Goal: Task Accomplishment & Management: Manage account settings

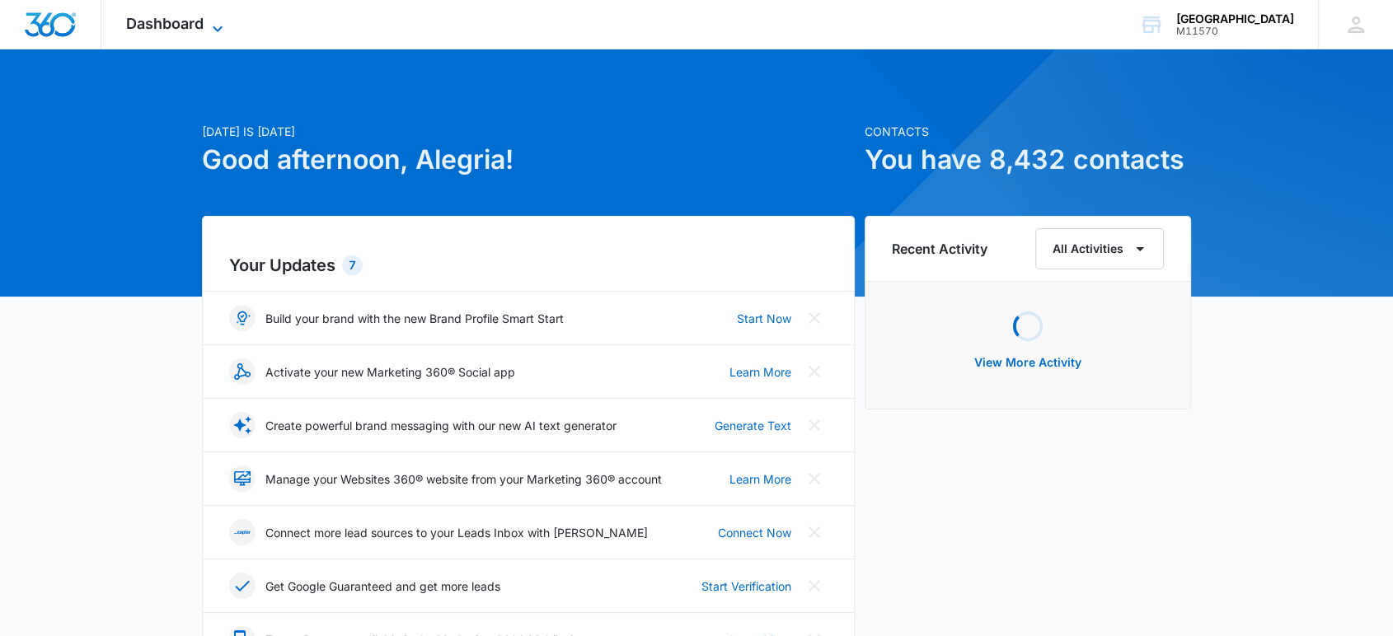
click at [165, 18] on span "Dashboard" at bounding box center [164, 23] width 77 height 17
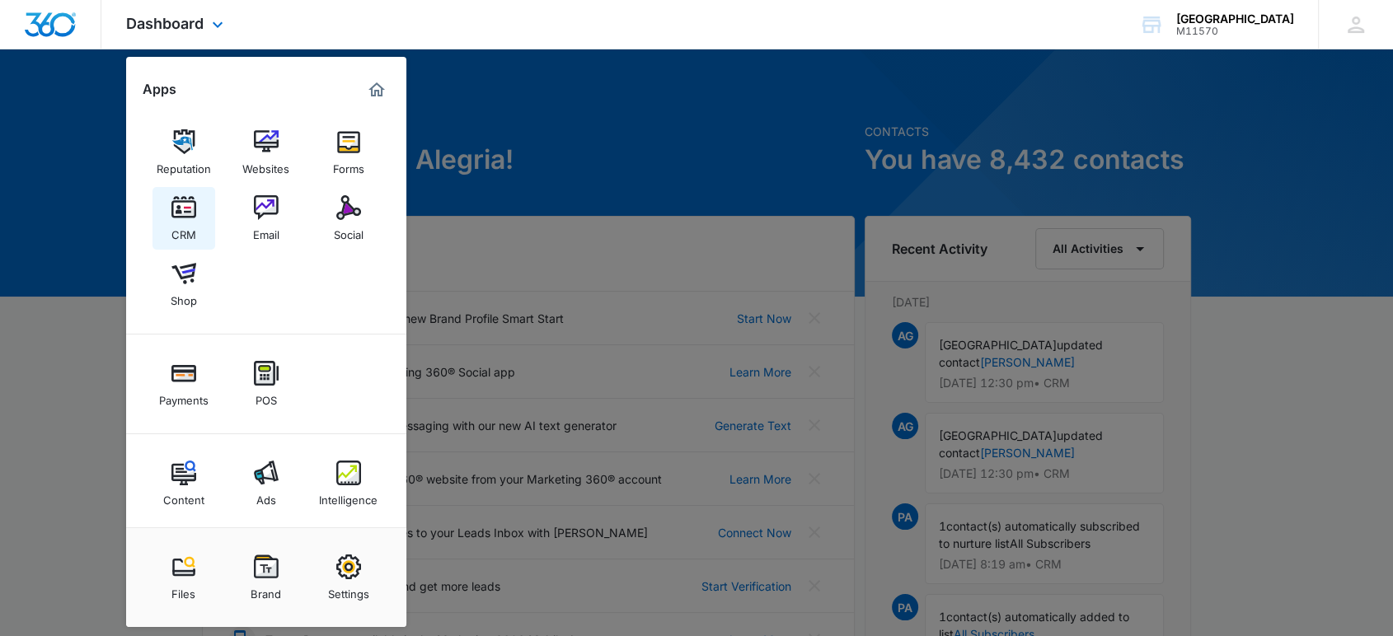
click at [182, 241] on div "CRM" at bounding box center [183, 230] width 25 height 21
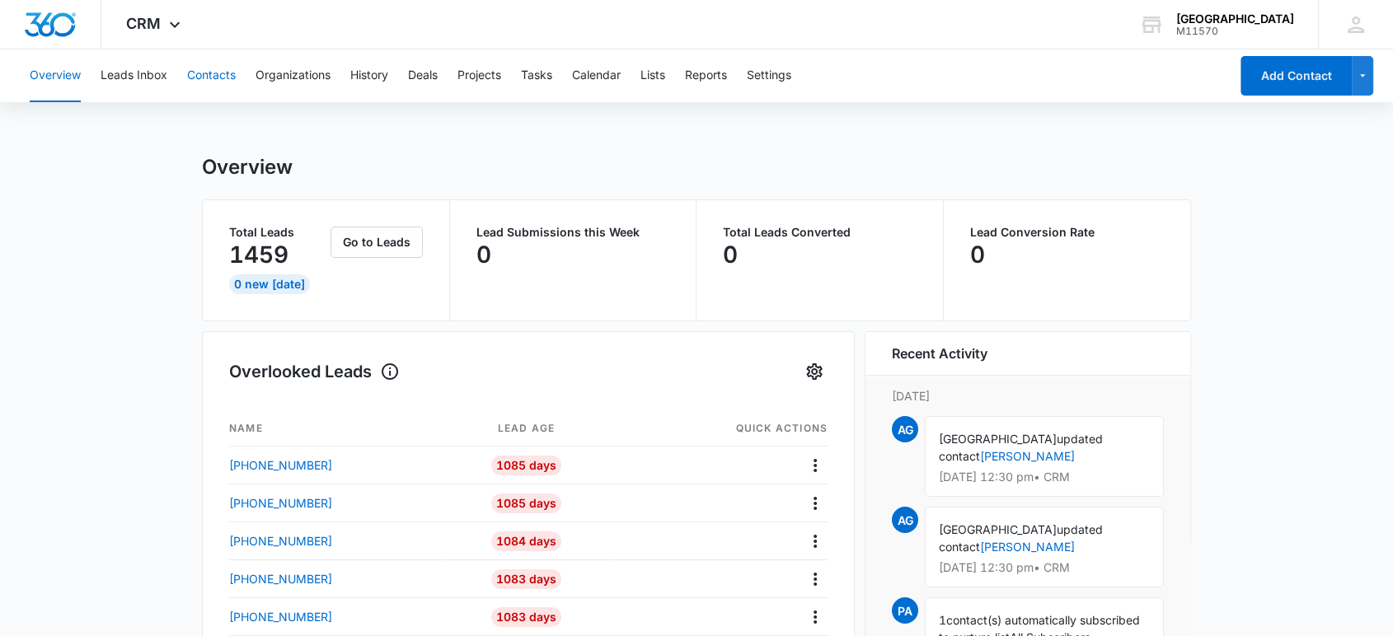
click at [224, 70] on button "Contacts" at bounding box center [211, 75] width 49 height 53
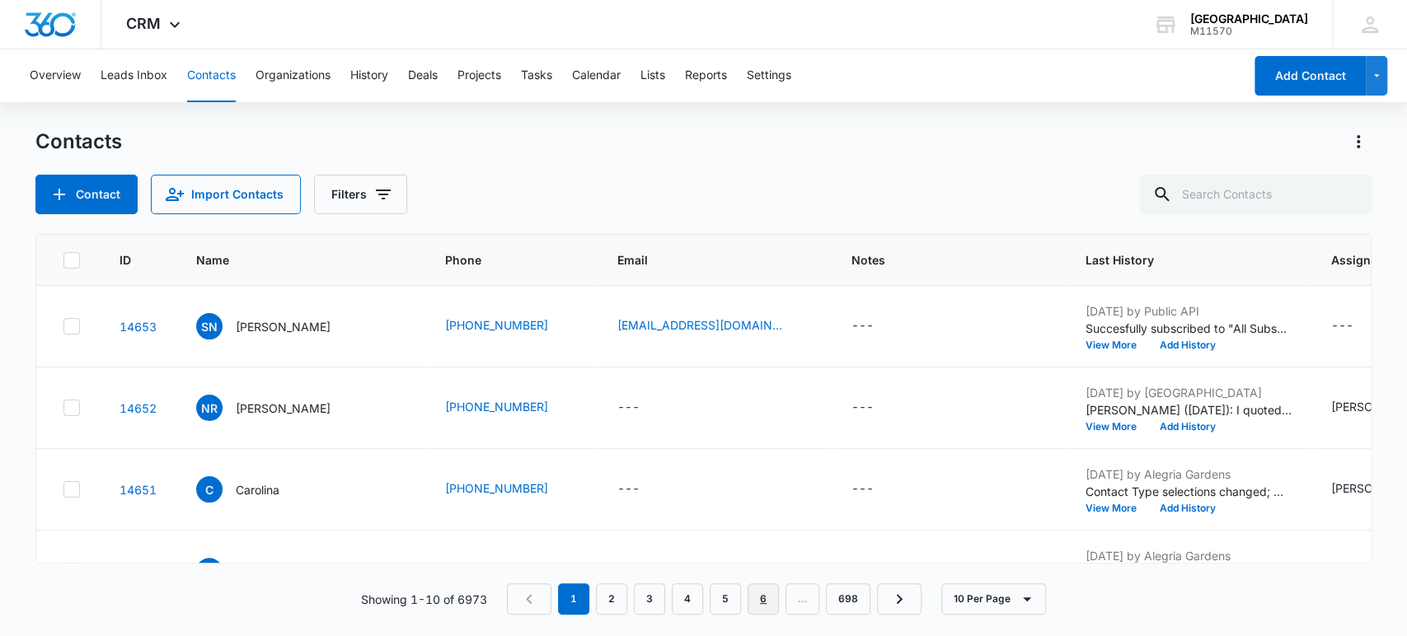
click at [766, 600] on link "6" at bounding box center [762, 598] width 31 height 31
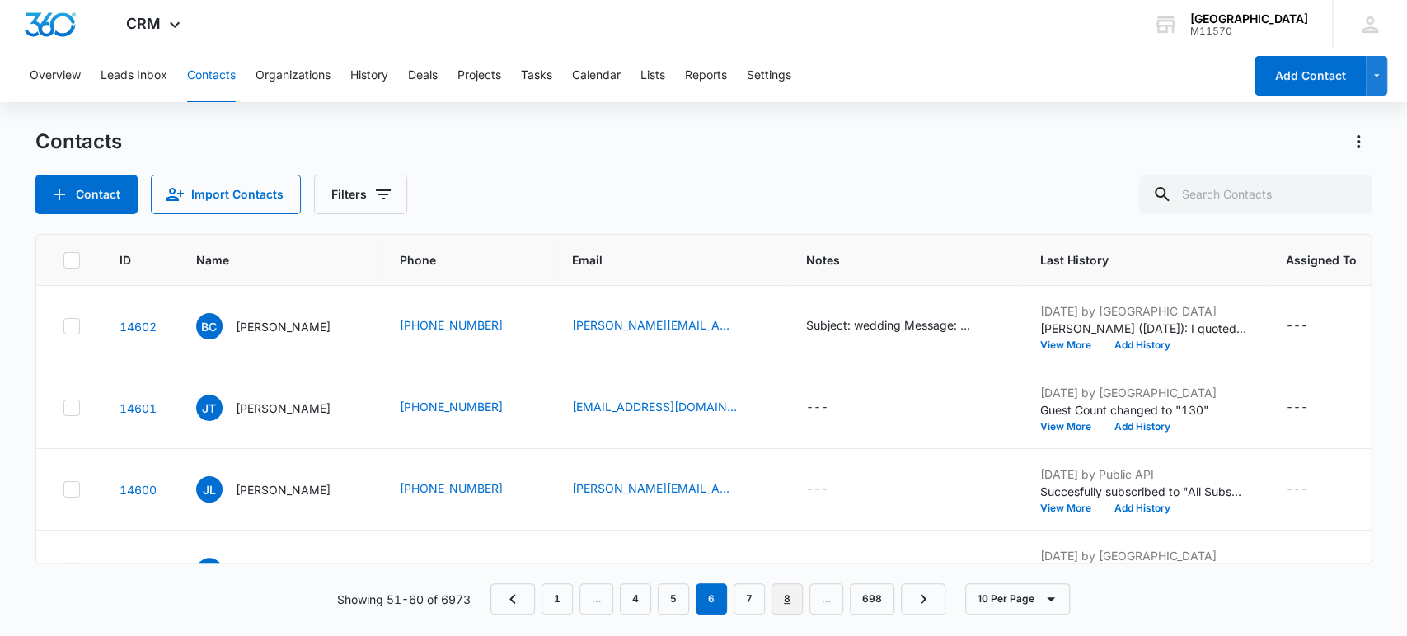
click at [794, 601] on link "8" at bounding box center [786, 598] width 31 height 31
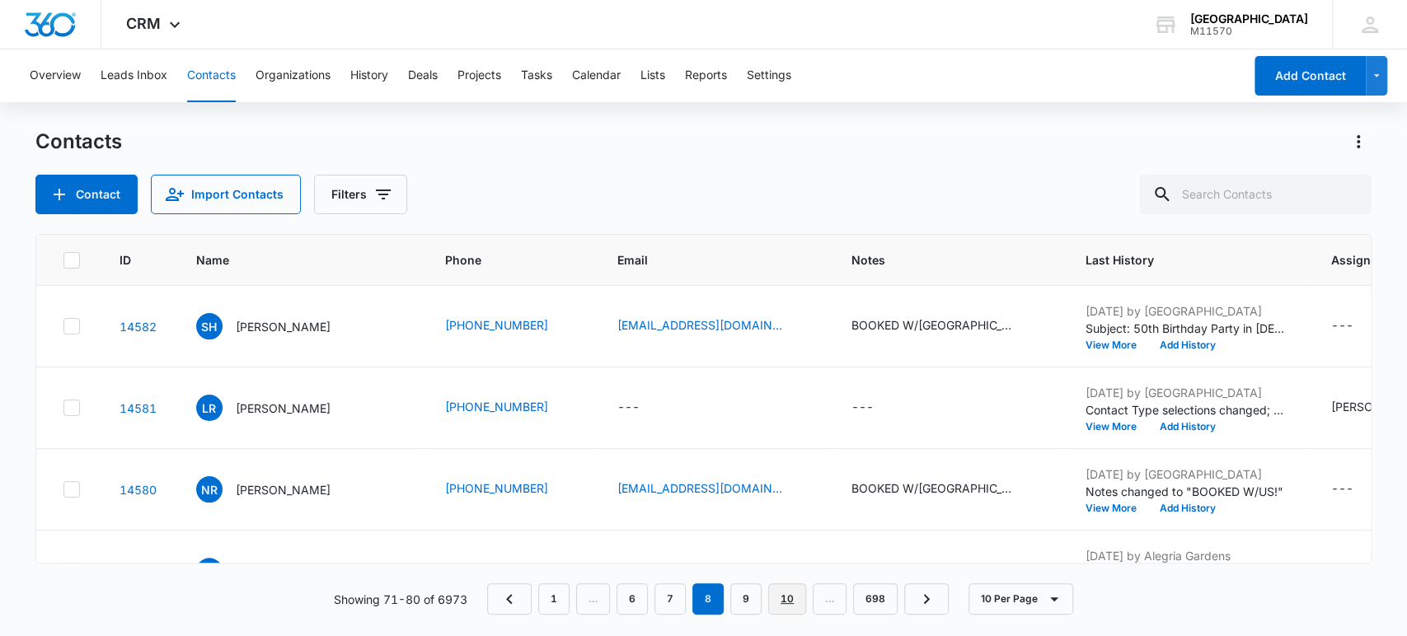
click at [791, 597] on link "10" at bounding box center [787, 598] width 38 height 31
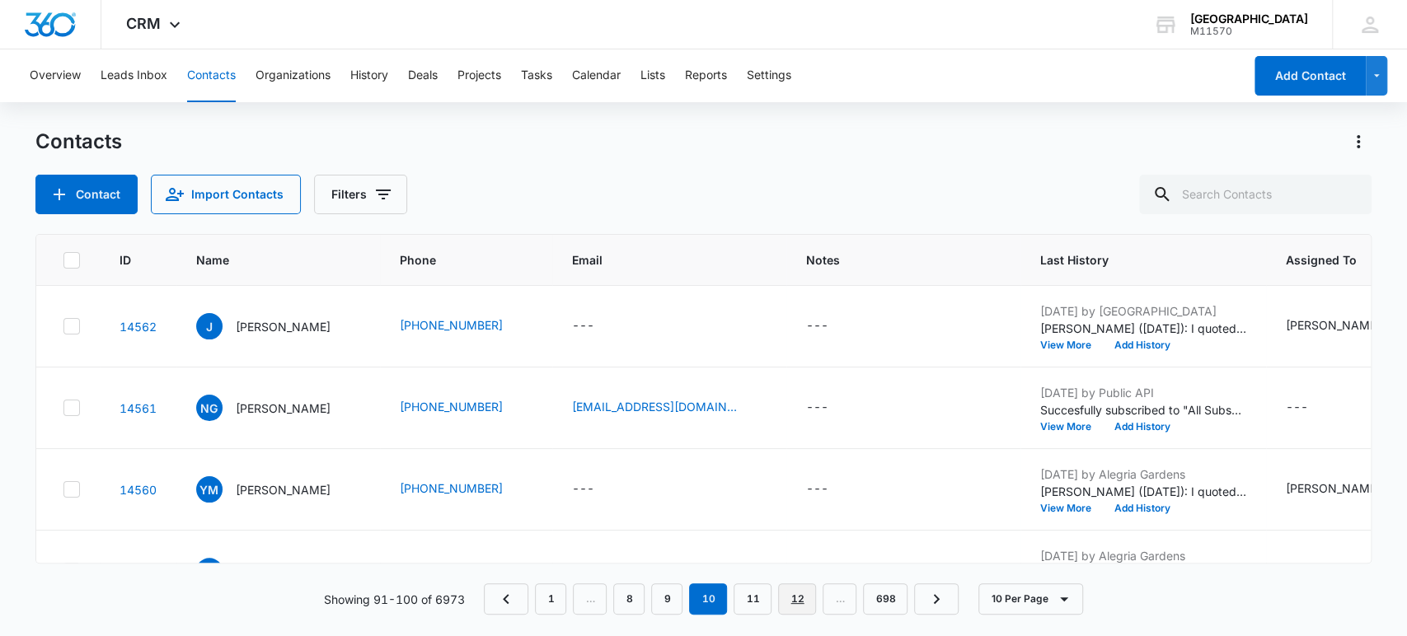
click at [791, 597] on link "12" at bounding box center [797, 598] width 38 height 31
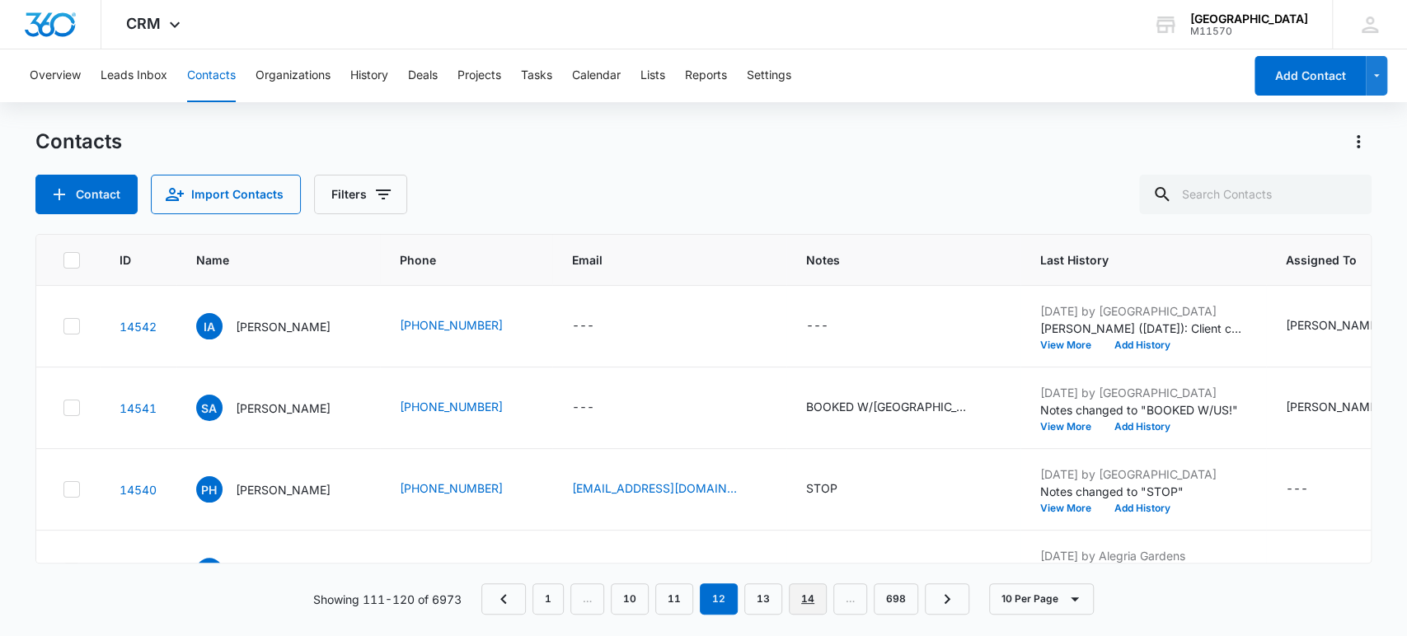
click at [795, 596] on link "14" at bounding box center [808, 598] width 38 height 31
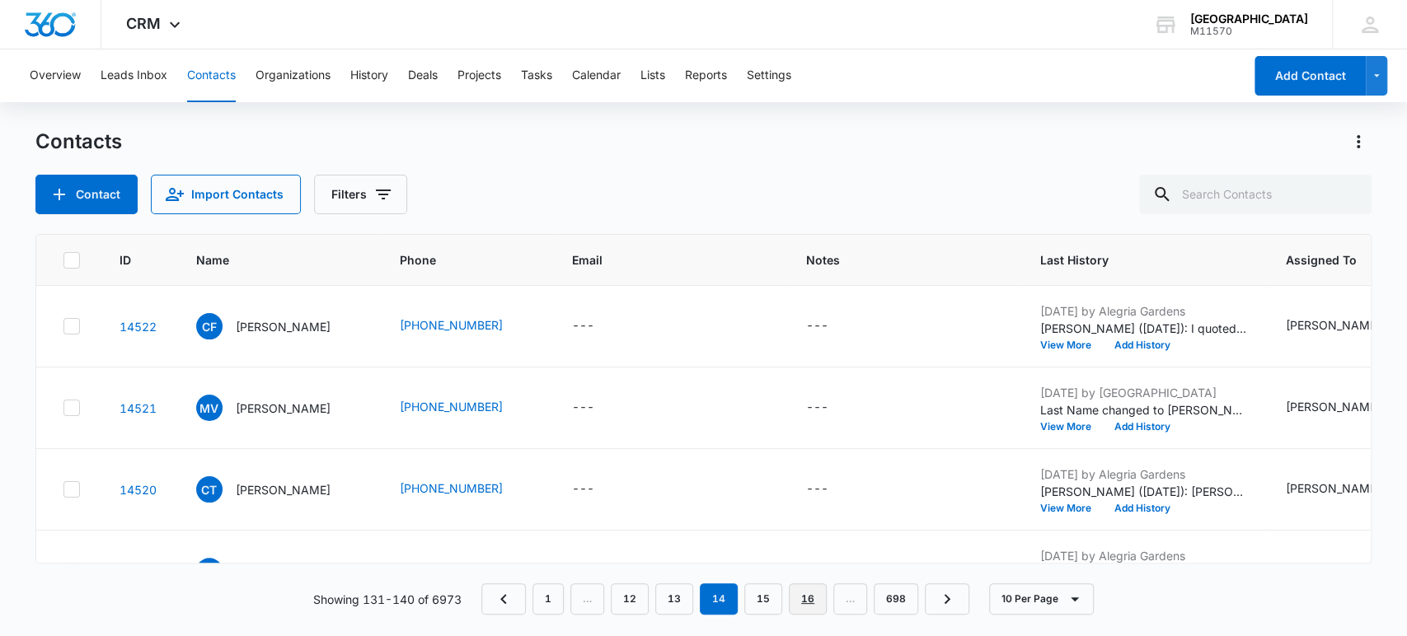
click at [803, 592] on link "16" at bounding box center [808, 598] width 38 height 31
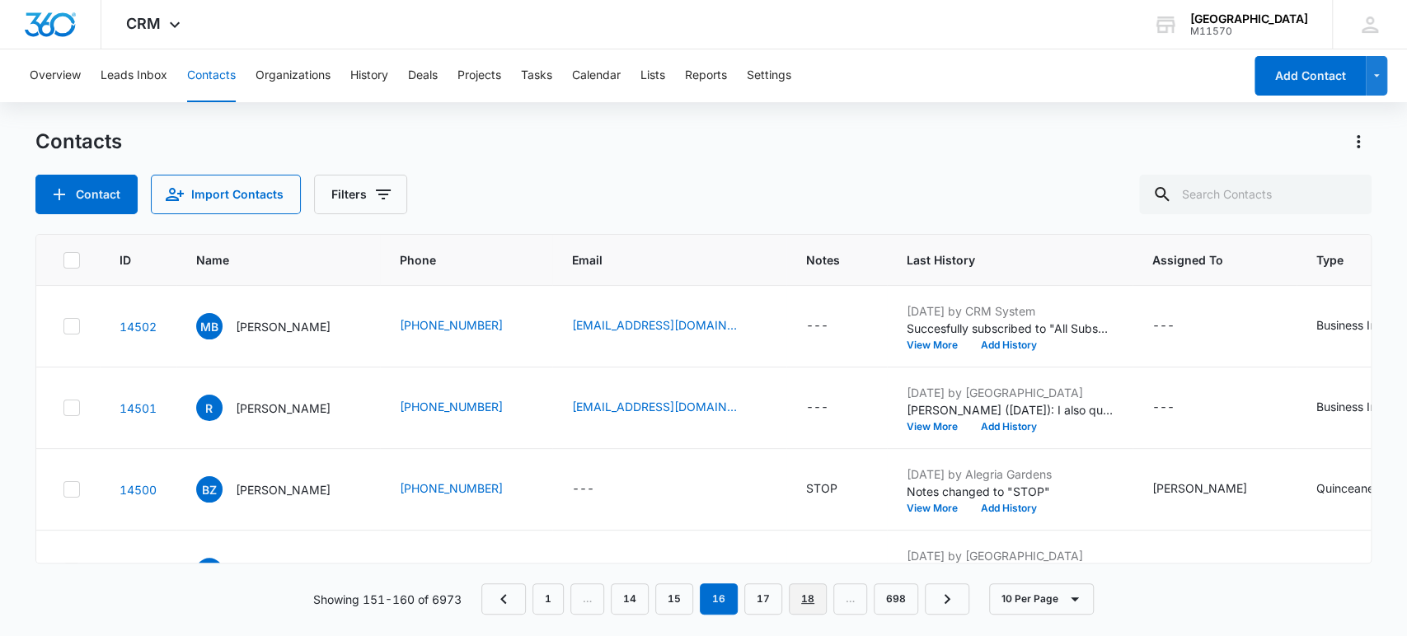
click at [803, 592] on link "18" at bounding box center [808, 598] width 38 height 31
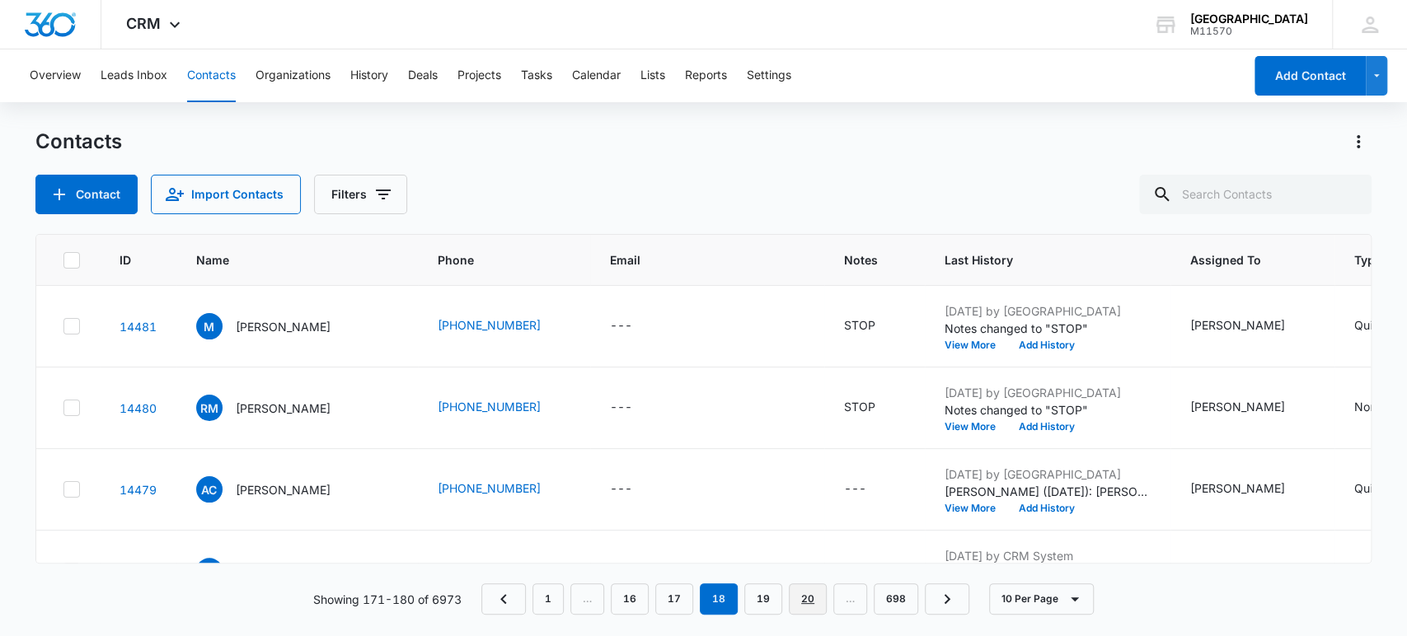
click at [813, 593] on link "20" at bounding box center [808, 598] width 38 height 31
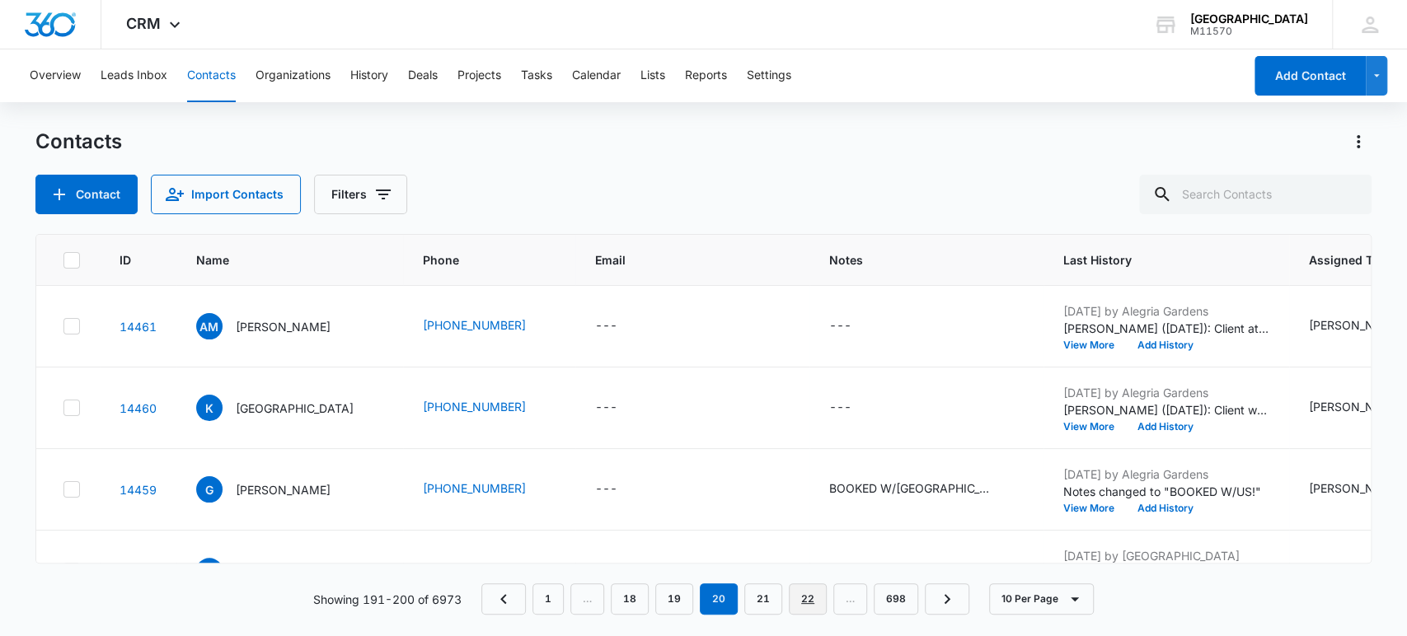
click at [814, 597] on link "22" at bounding box center [808, 598] width 38 height 31
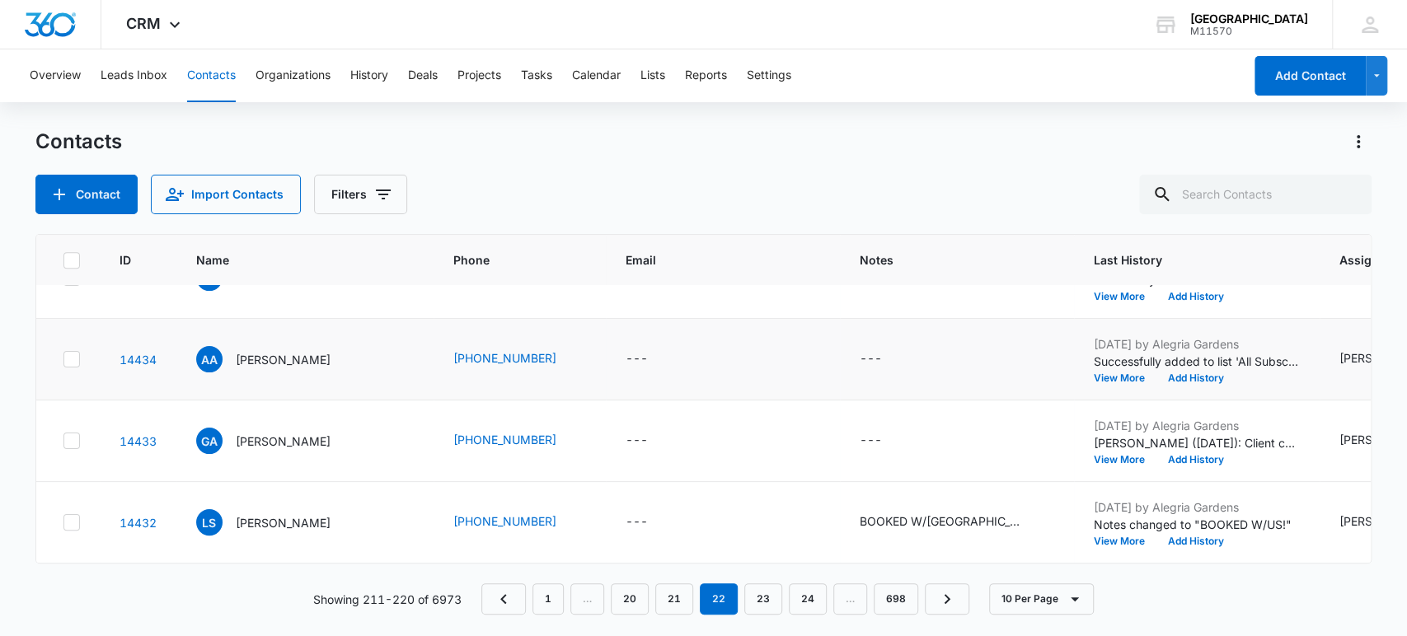
scroll to position [550, 0]
click at [682, 605] on link "21" at bounding box center [674, 598] width 38 height 31
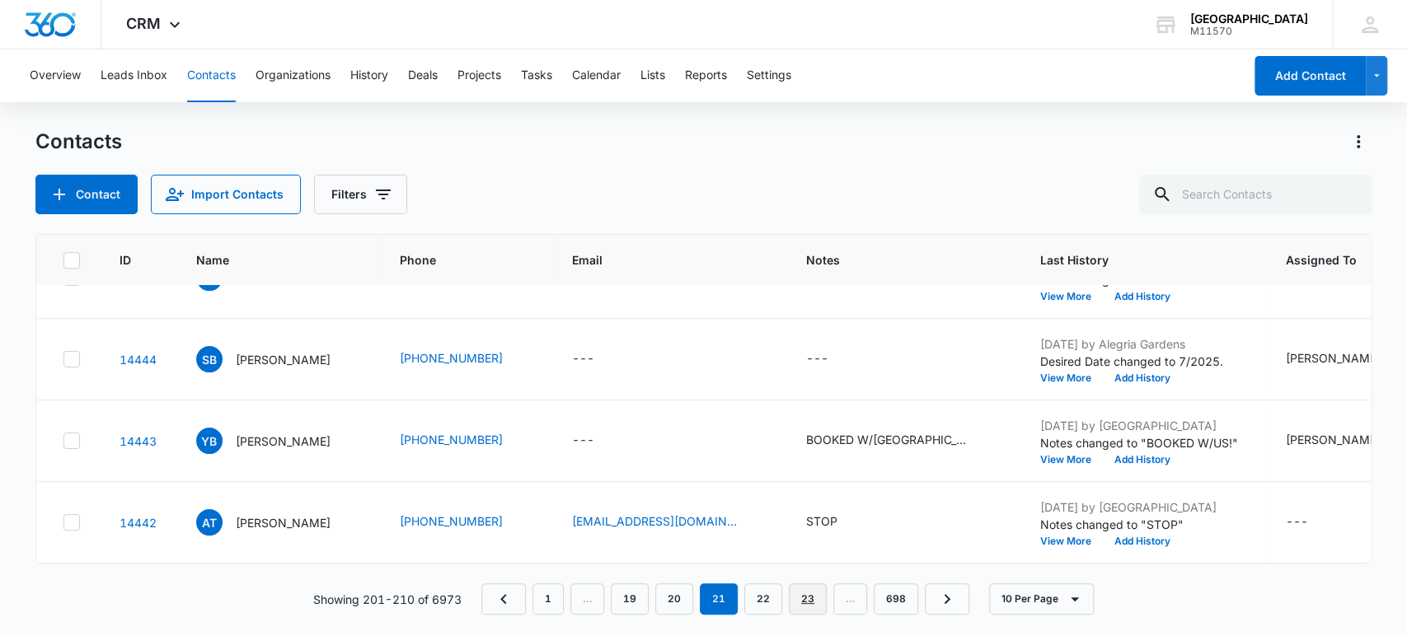
click at [808, 592] on link "23" at bounding box center [808, 598] width 38 height 31
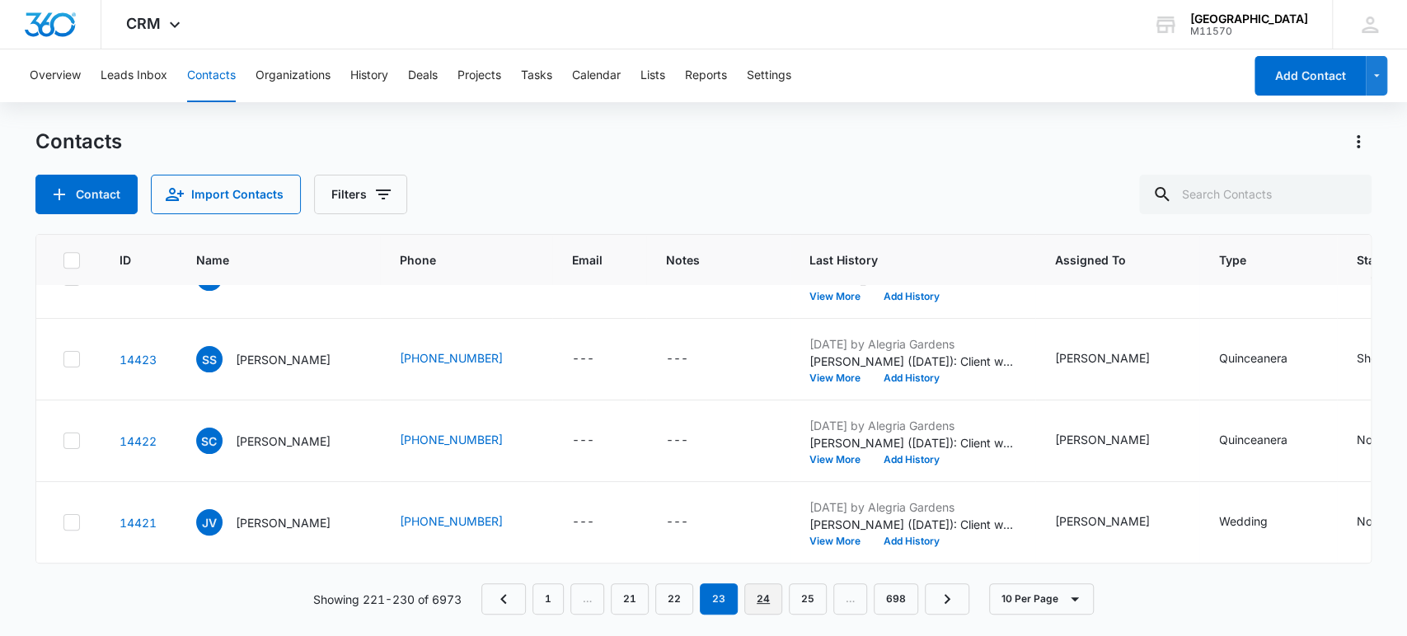
click at [771, 592] on link "24" at bounding box center [763, 598] width 38 height 31
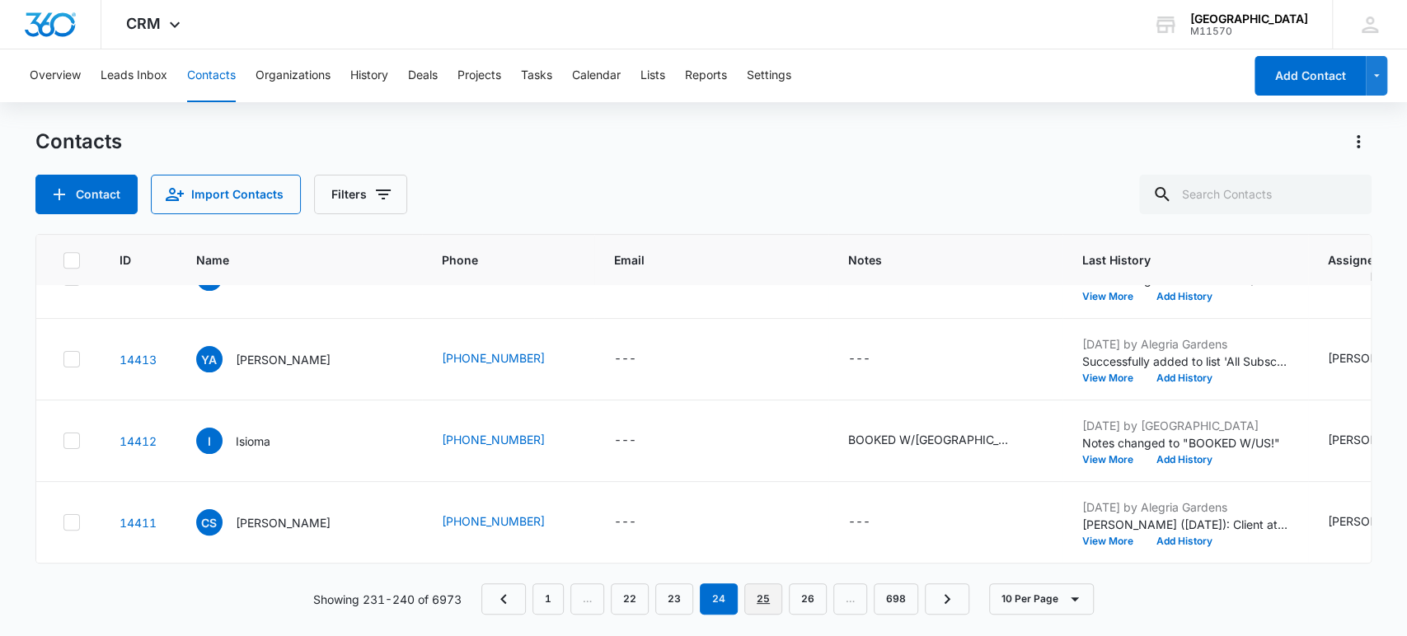
click at [756, 593] on link "25" at bounding box center [763, 598] width 38 height 31
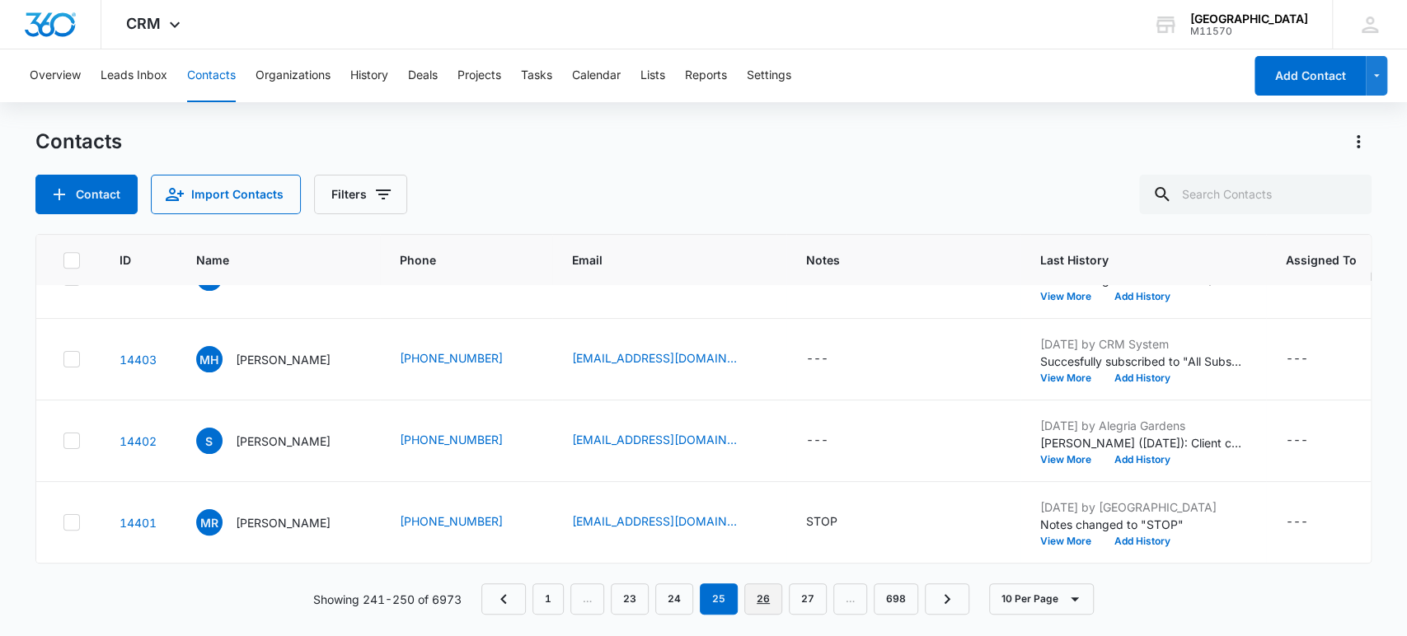
click at [761, 602] on link "26" at bounding box center [763, 598] width 38 height 31
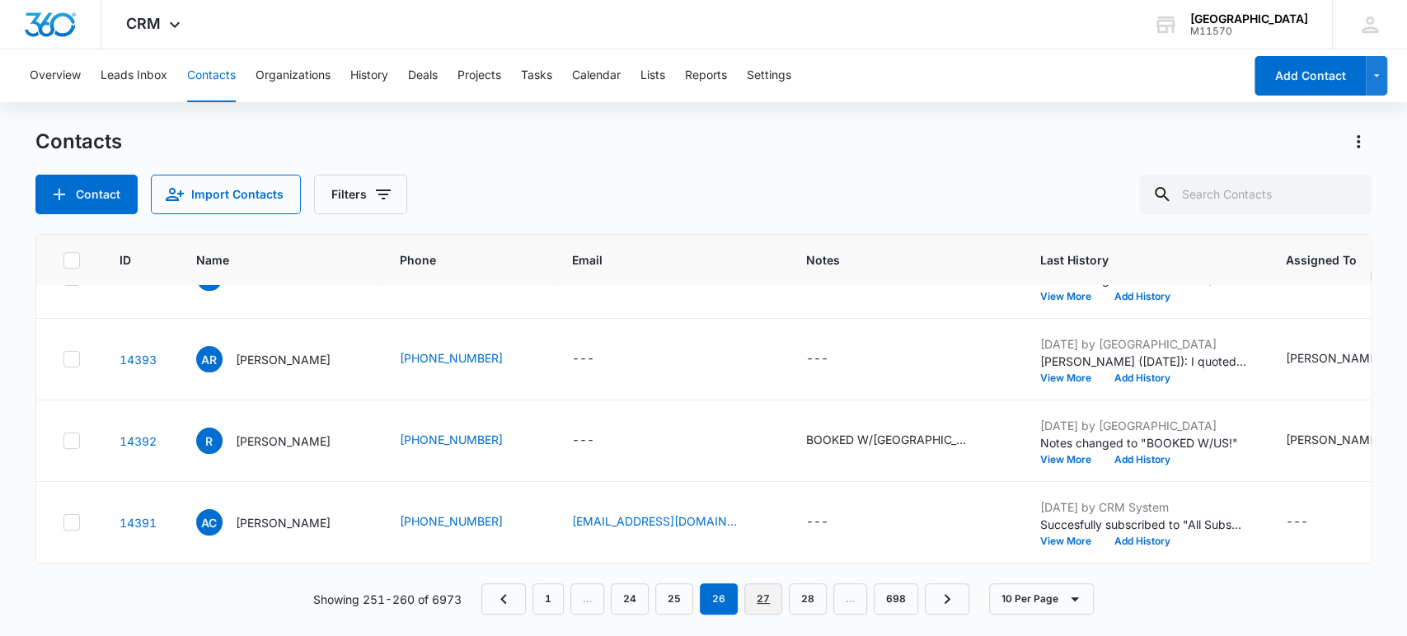
click at [765, 585] on link "27" at bounding box center [763, 598] width 38 height 31
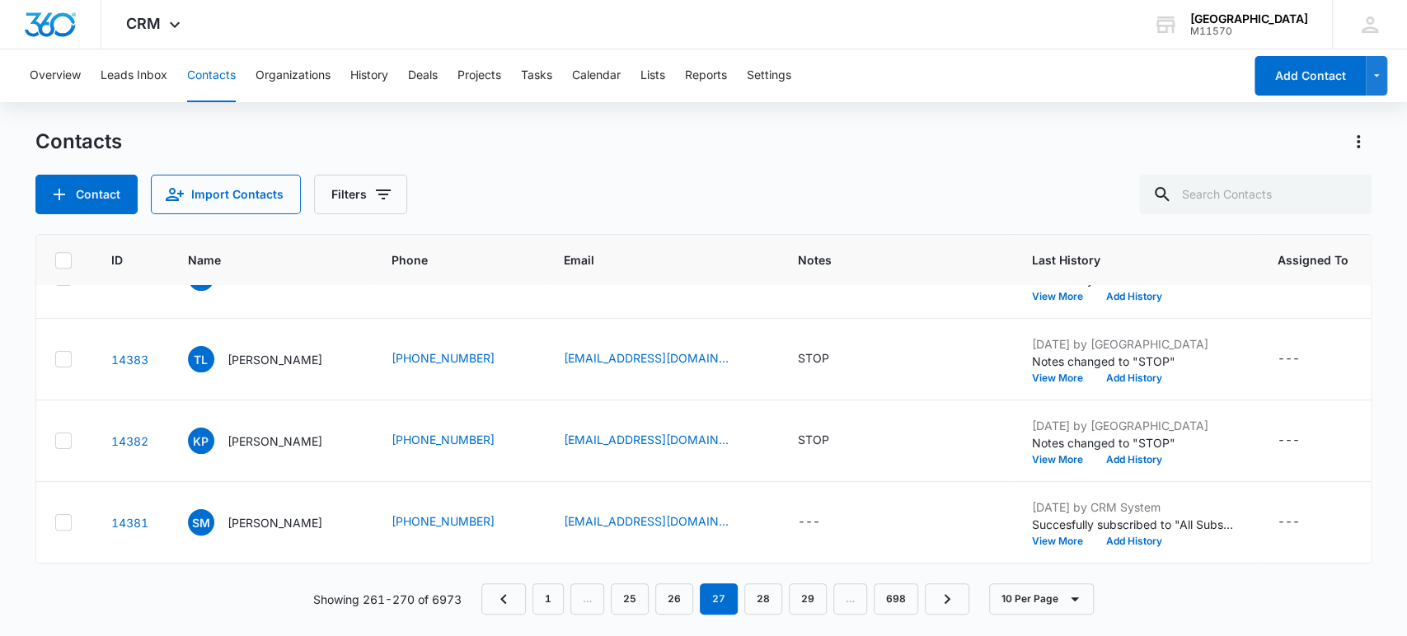
scroll to position [550, 8]
click at [768, 603] on link "28" at bounding box center [763, 598] width 38 height 31
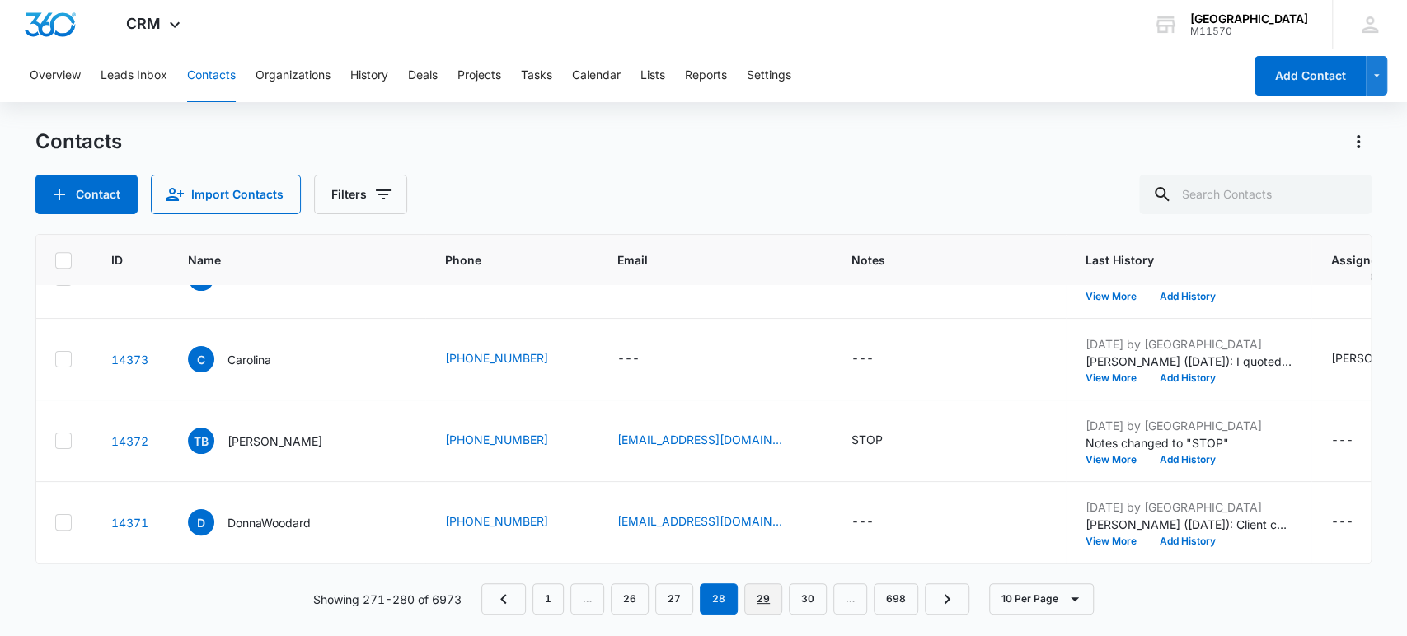
click at [765, 597] on link "29" at bounding box center [763, 598] width 38 height 31
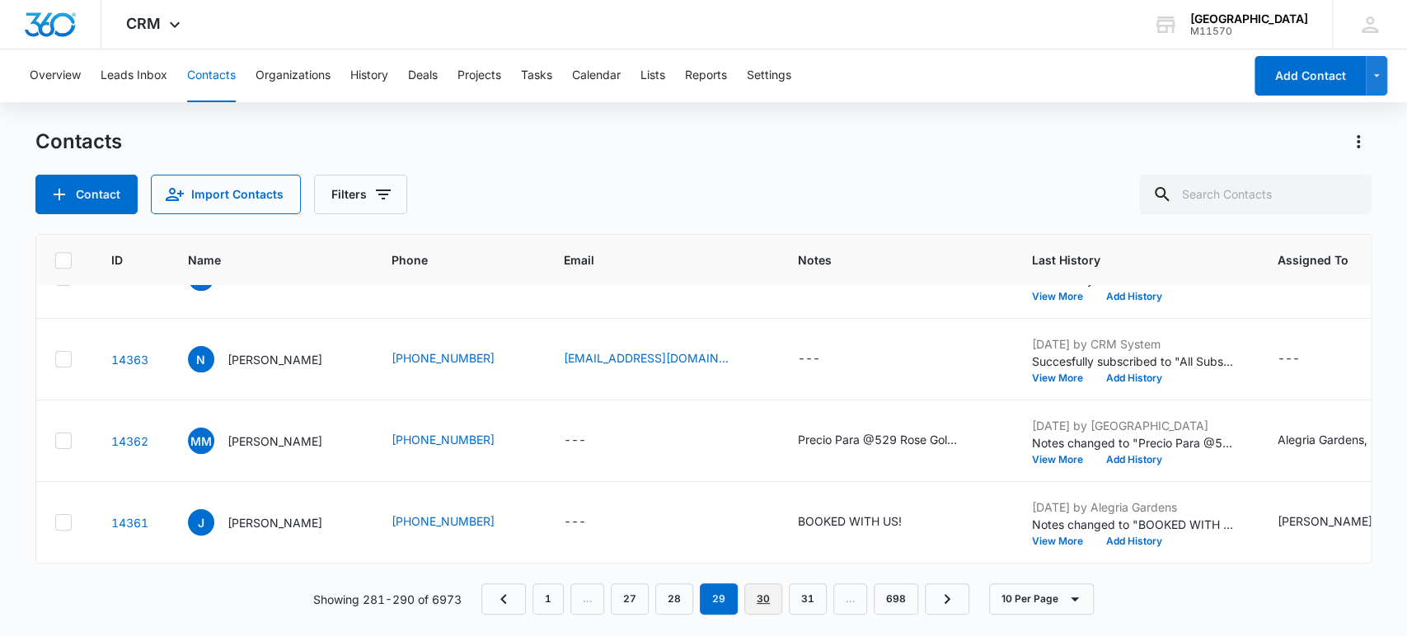
click at [761, 596] on link "30" at bounding box center [763, 598] width 38 height 31
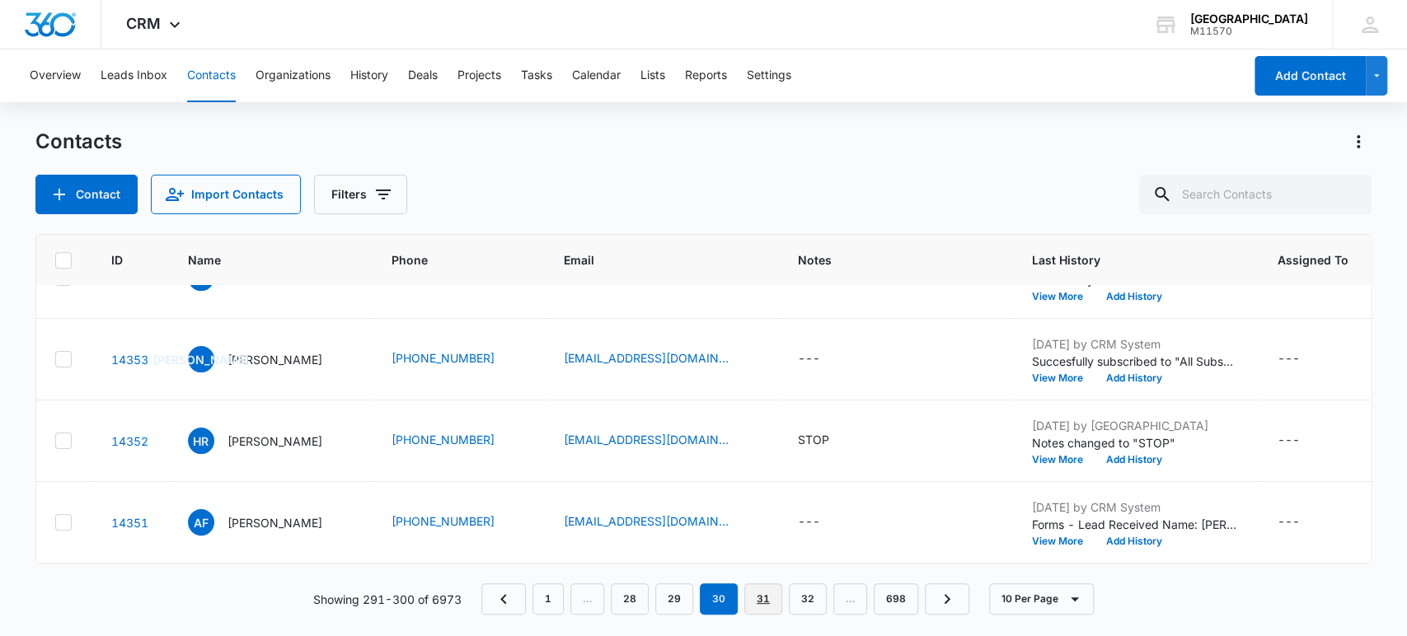
click at [757, 602] on link "31" at bounding box center [763, 598] width 38 height 31
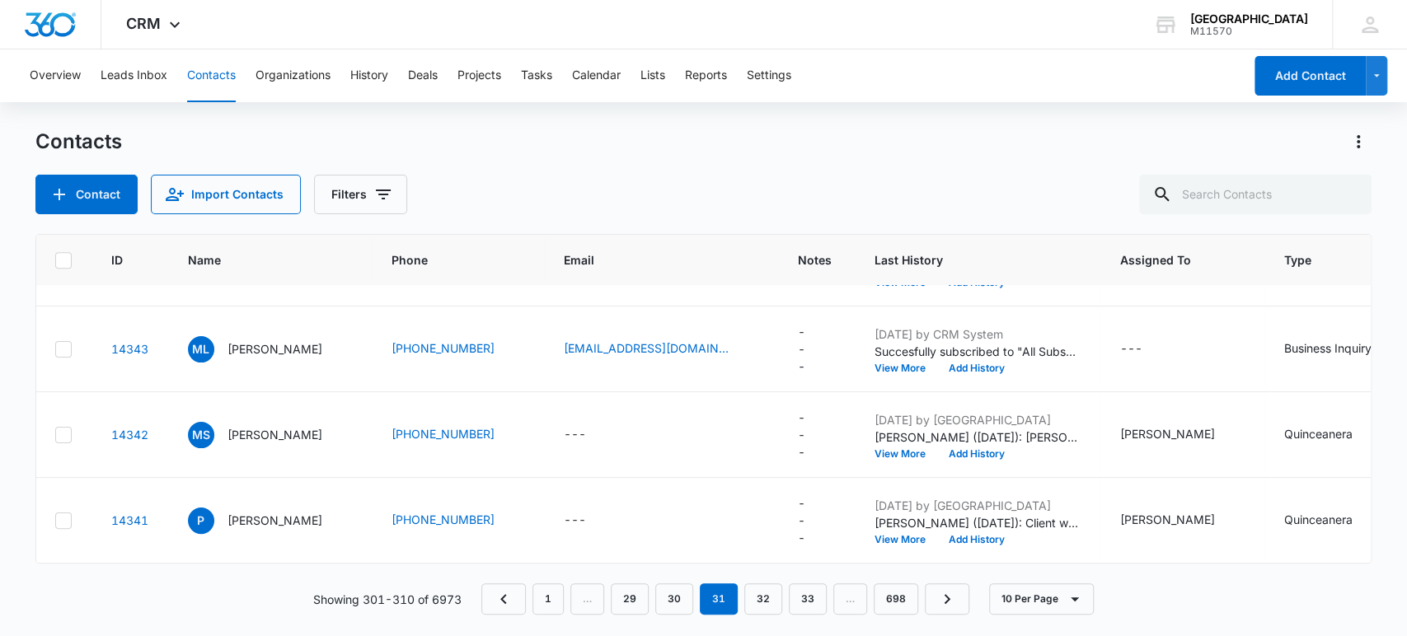
scroll to position [591, 8]
click at [757, 606] on link "32" at bounding box center [763, 598] width 38 height 31
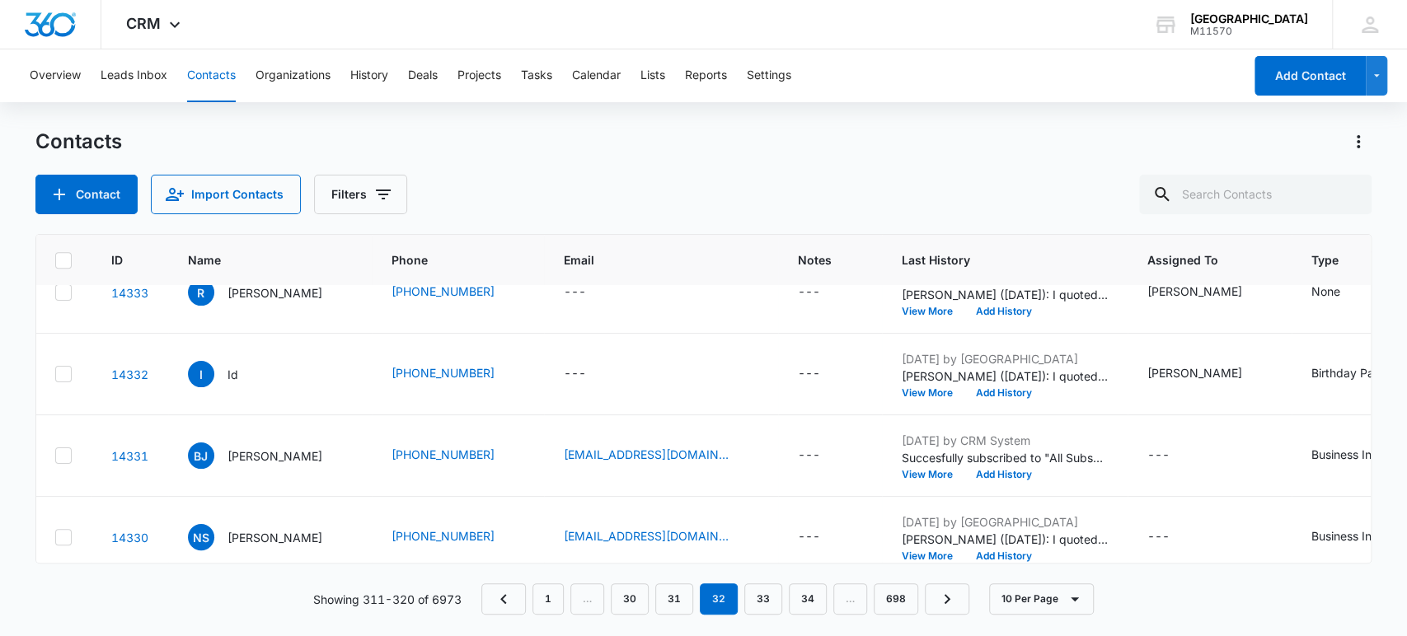
scroll to position [550, 8]
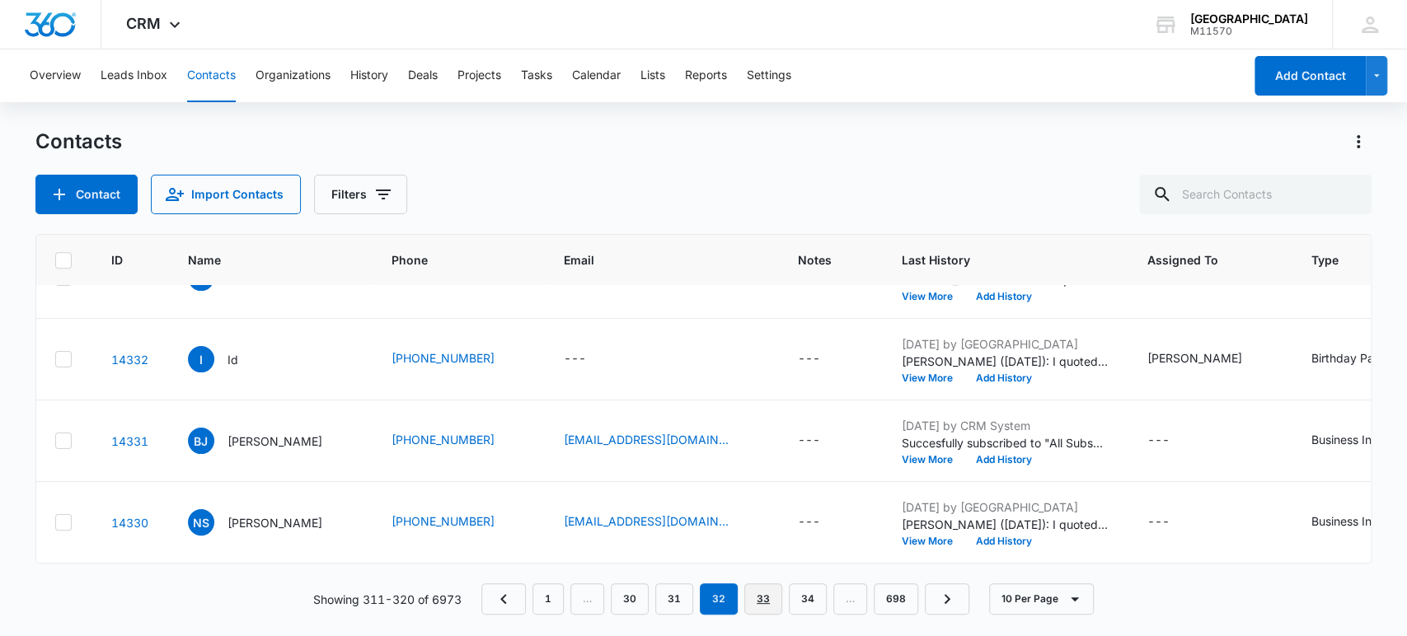
click at [771, 611] on link "33" at bounding box center [763, 598] width 38 height 31
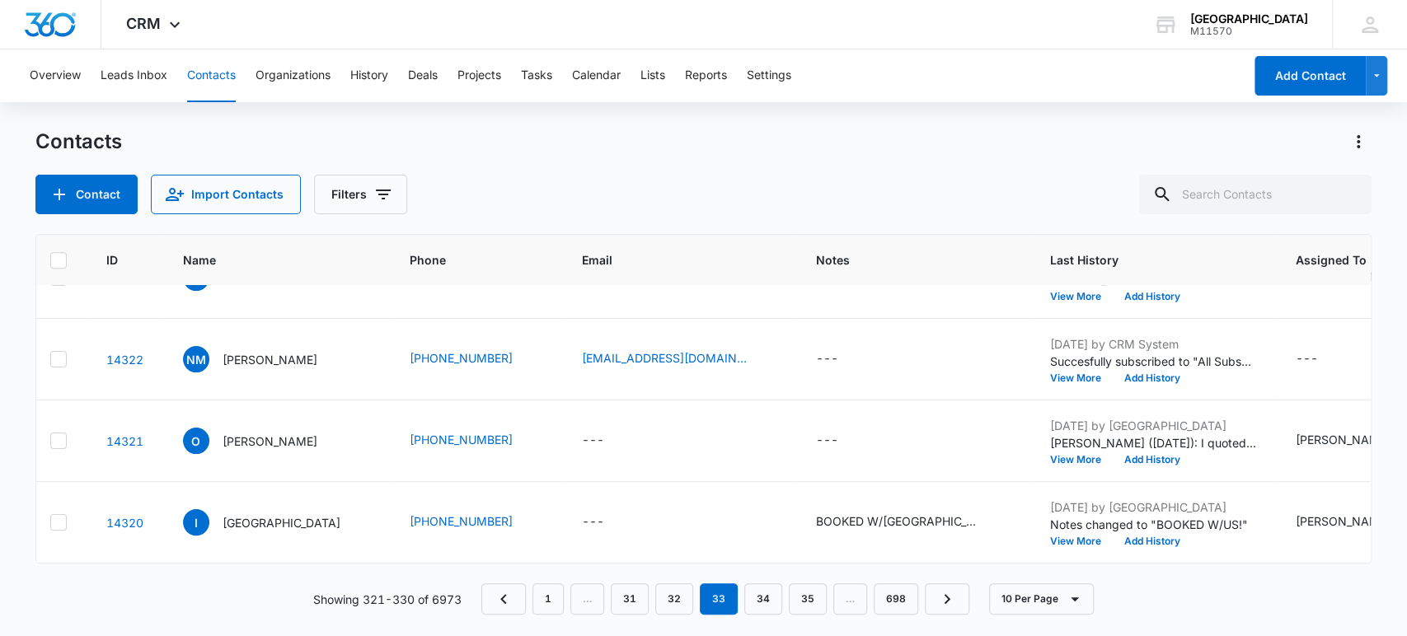
scroll to position [550, 17]
click at [759, 593] on link "34" at bounding box center [763, 598] width 38 height 31
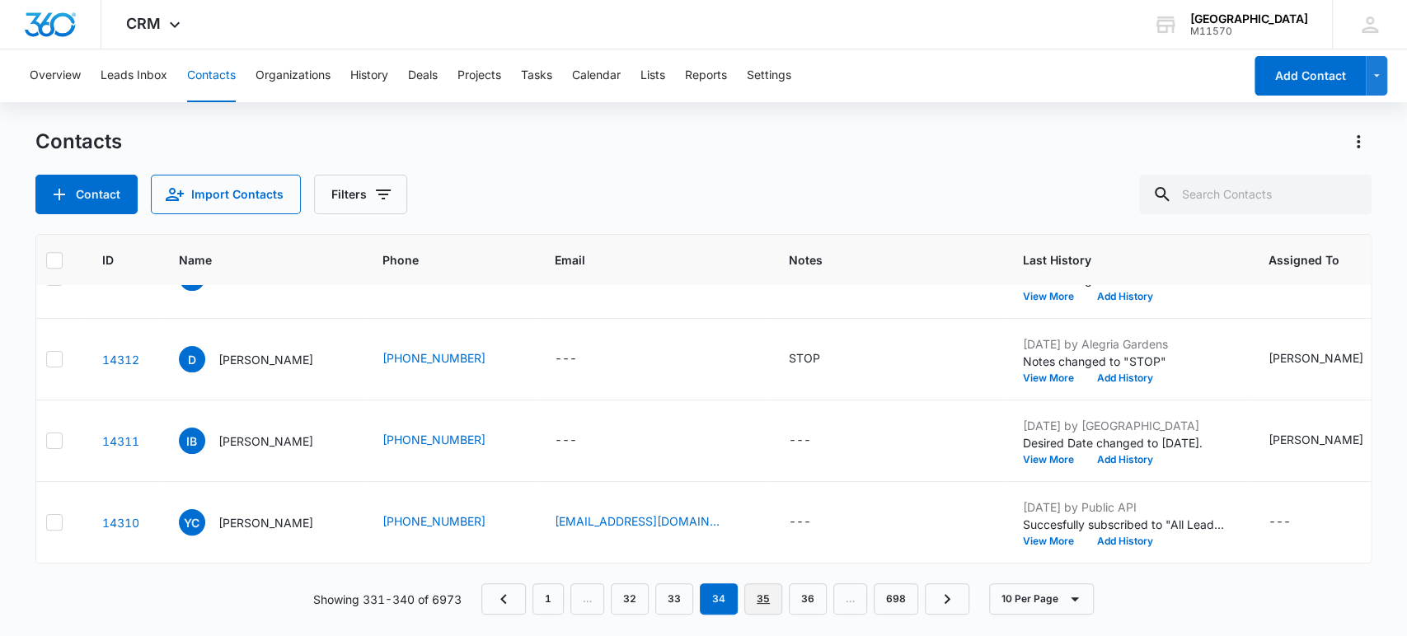
click at [752, 601] on link "35" at bounding box center [763, 598] width 38 height 31
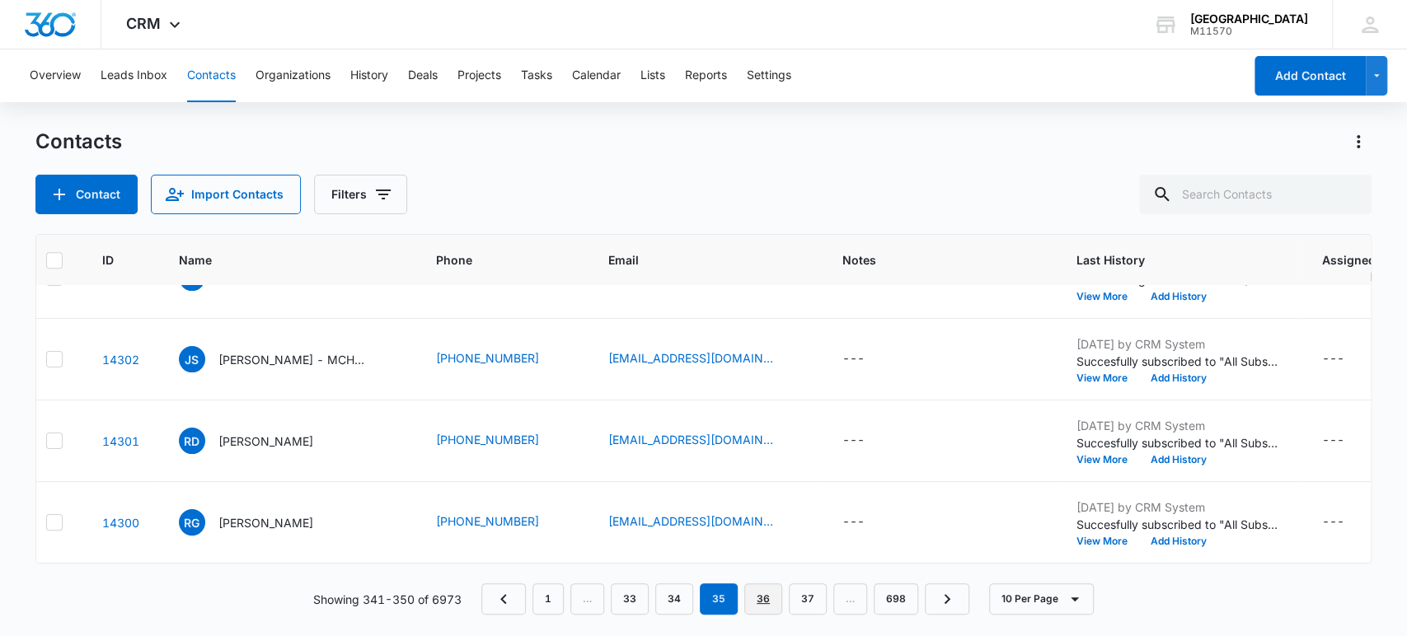
click at [766, 606] on link "36" at bounding box center [763, 598] width 38 height 31
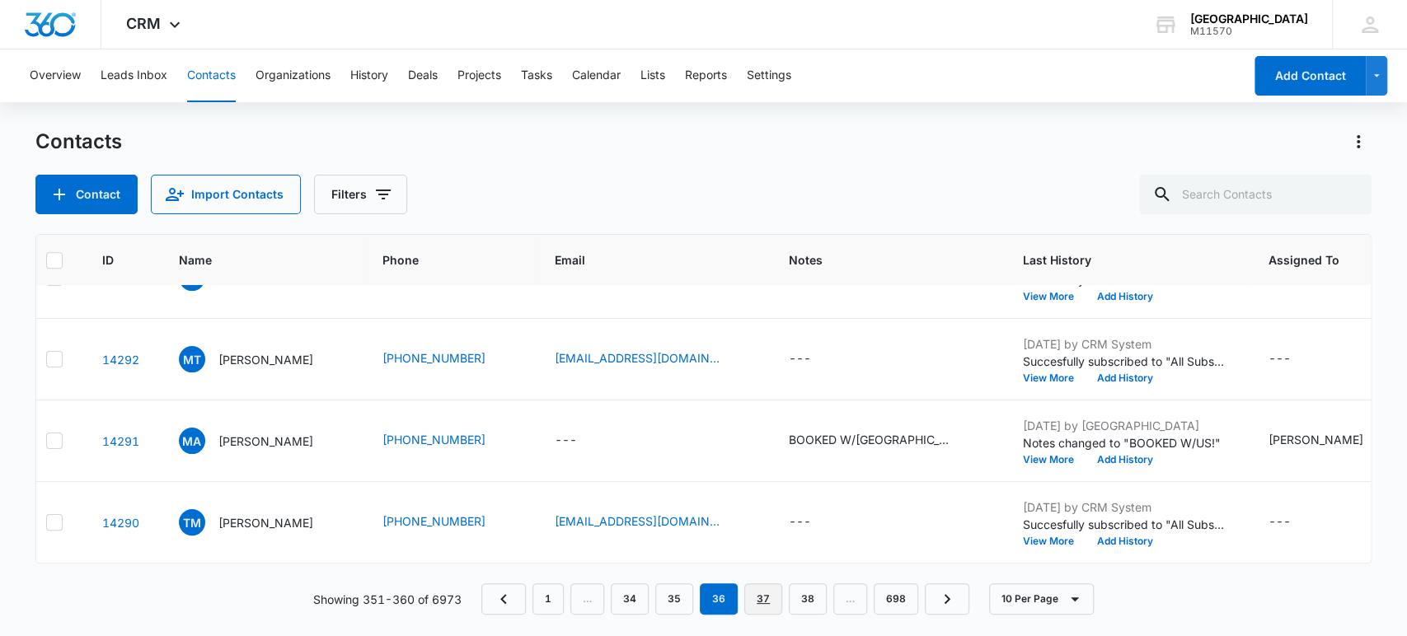
click at [757, 593] on link "37" at bounding box center [763, 598] width 38 height 31
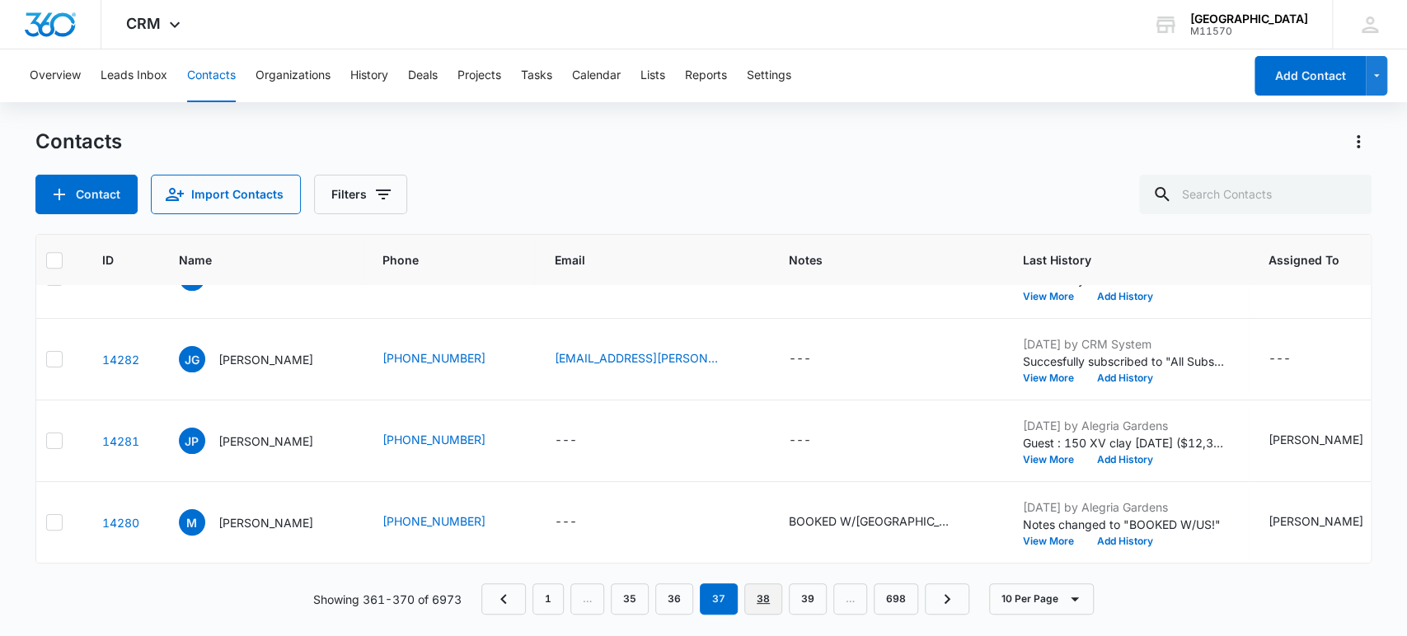
click at [766, 604] on link "38" at bounding box center [763, 598] width 38 height 31
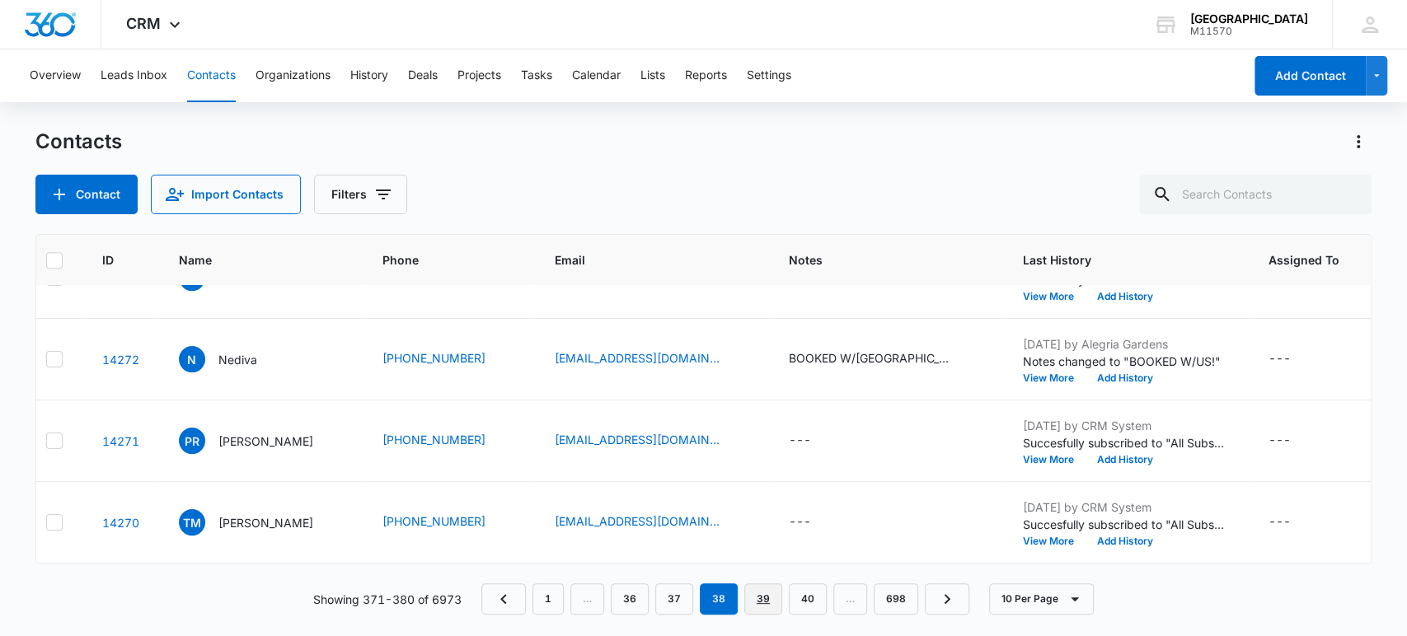
click at [770, 593] on link "39" at bounding box center [763, 598] width 38 height 31
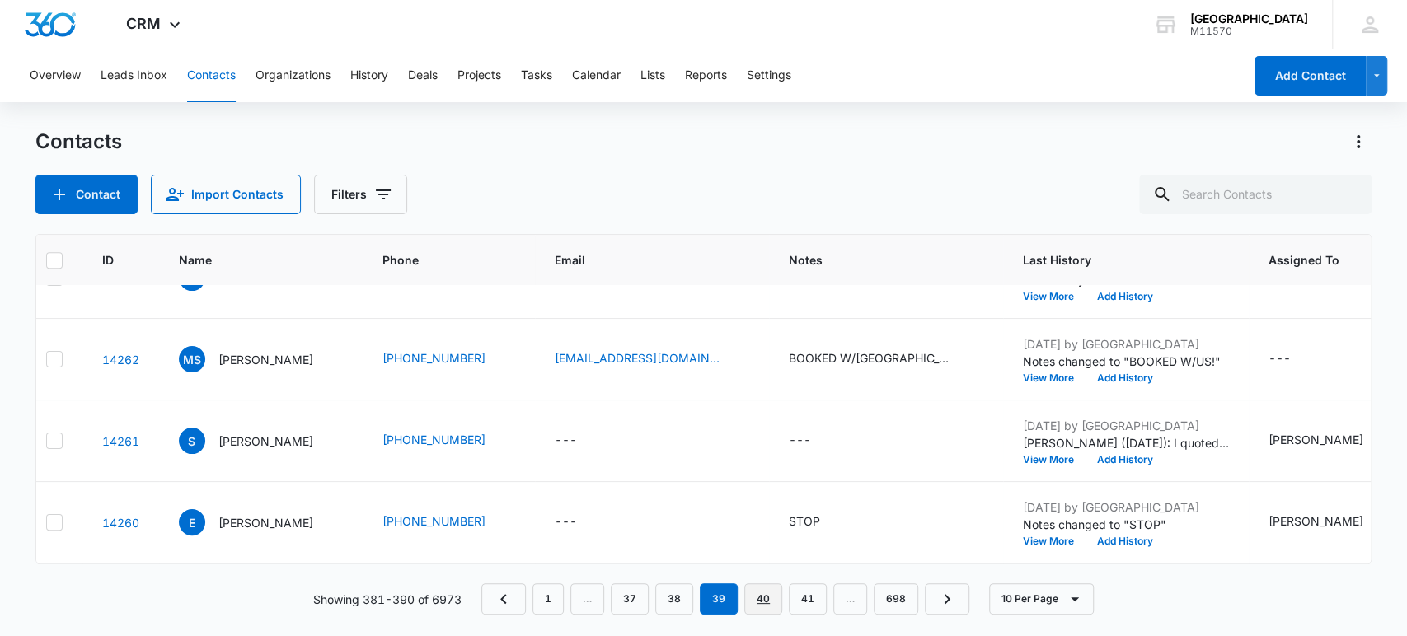
click at [766, 602] on link "40" at bounding box center [763, 598] width 38 height 31
click at [758, 610] on link "41" at bounding box center [763, 598] width 38 height 31
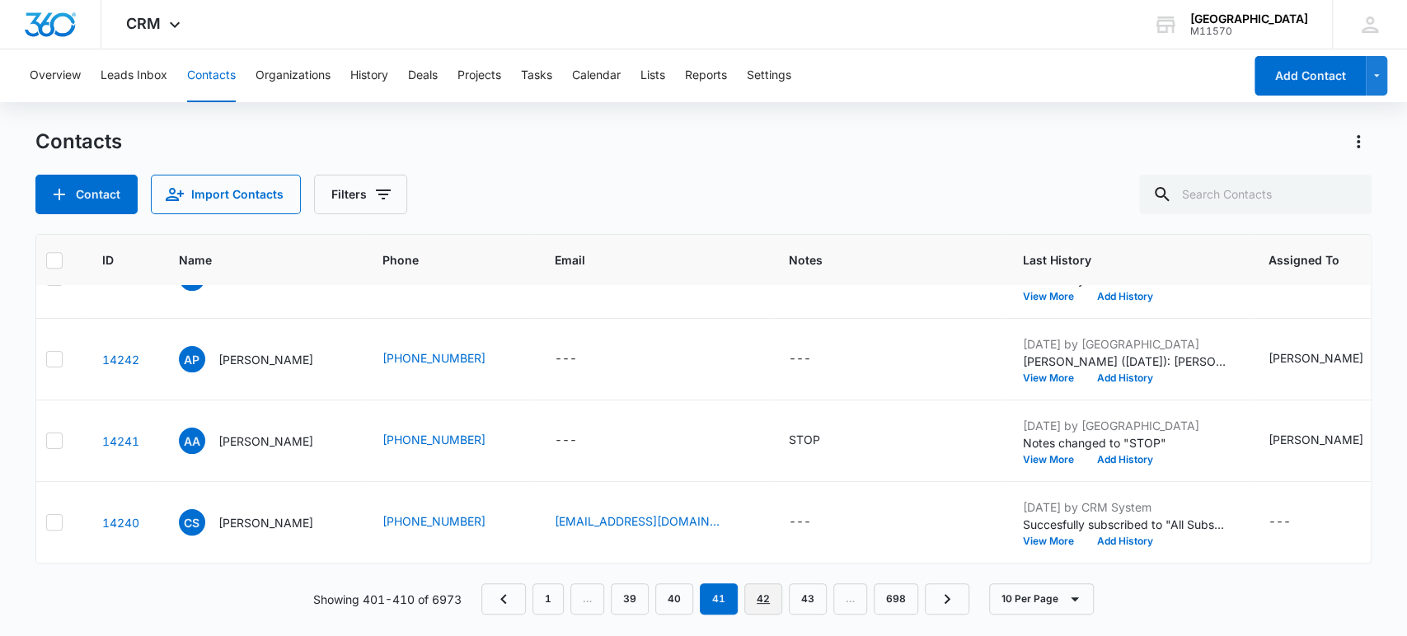
click at [757, 602] on link "42" at bounding box center [763, 598] width 38 height 31
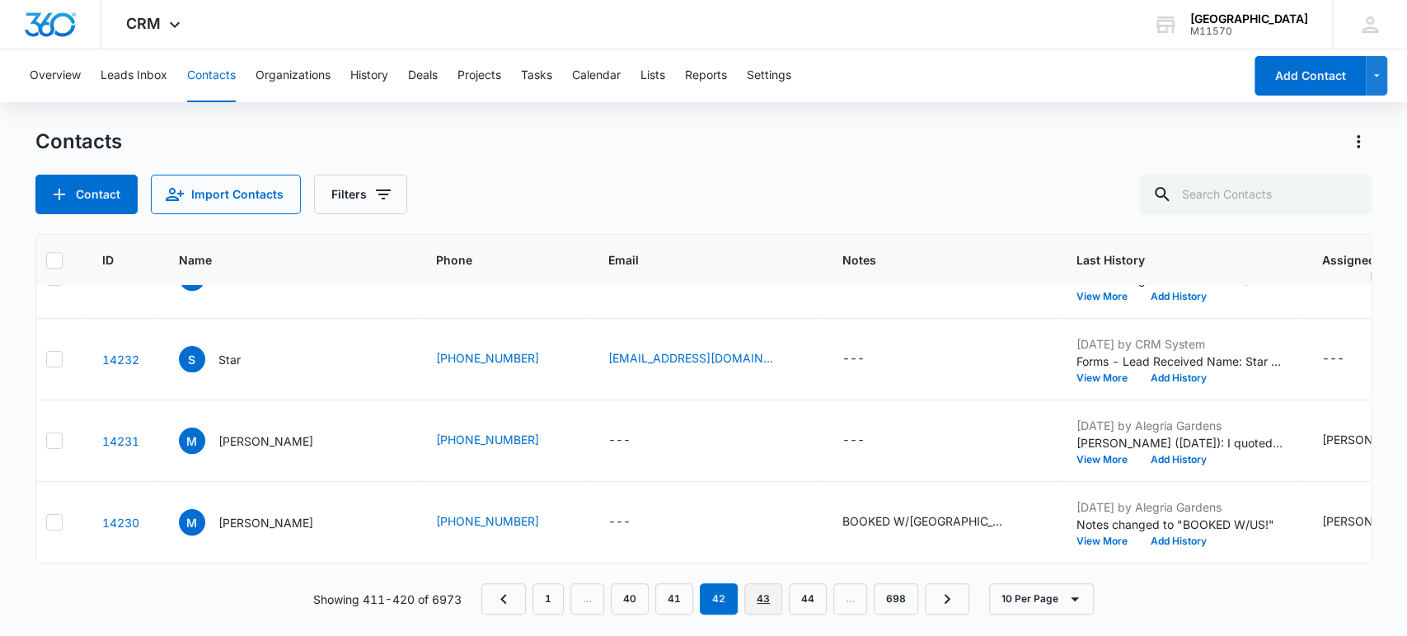
click at [757, 611] on link "43" at bounding box center [763, 598] width 38 height 31
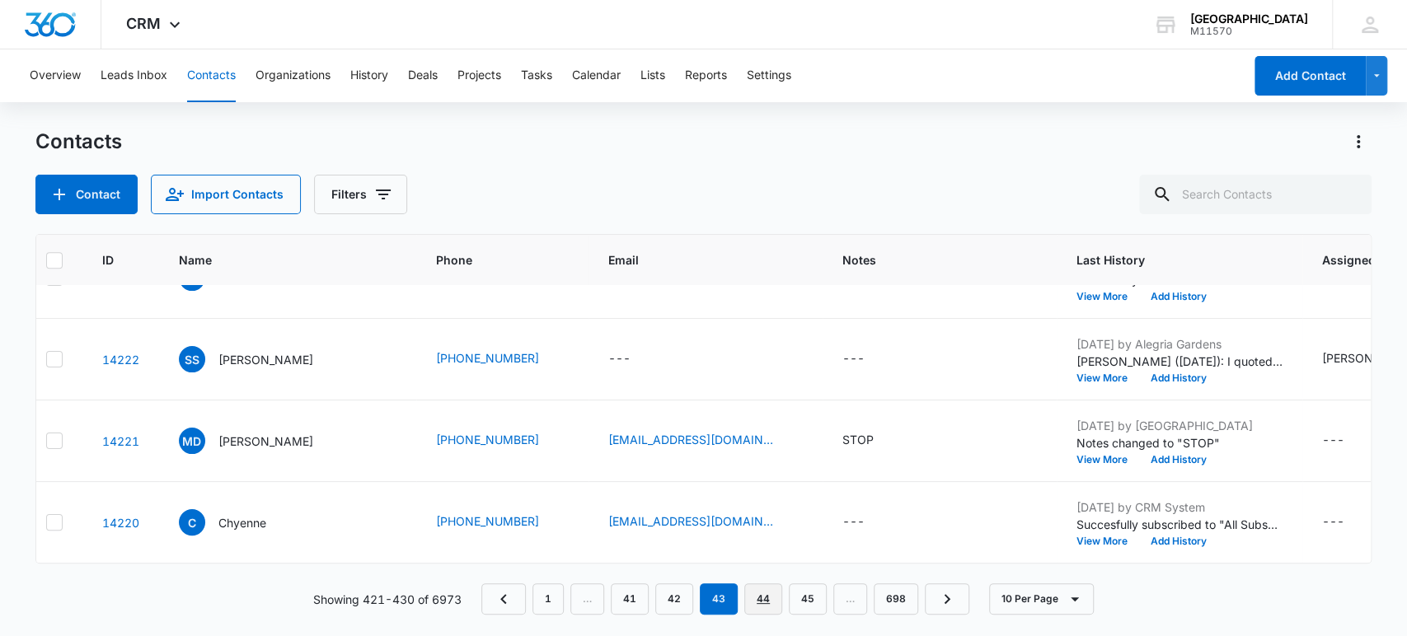
click at [765, 593] on link "44" at bounding box center [763, 598] width 38 height 31
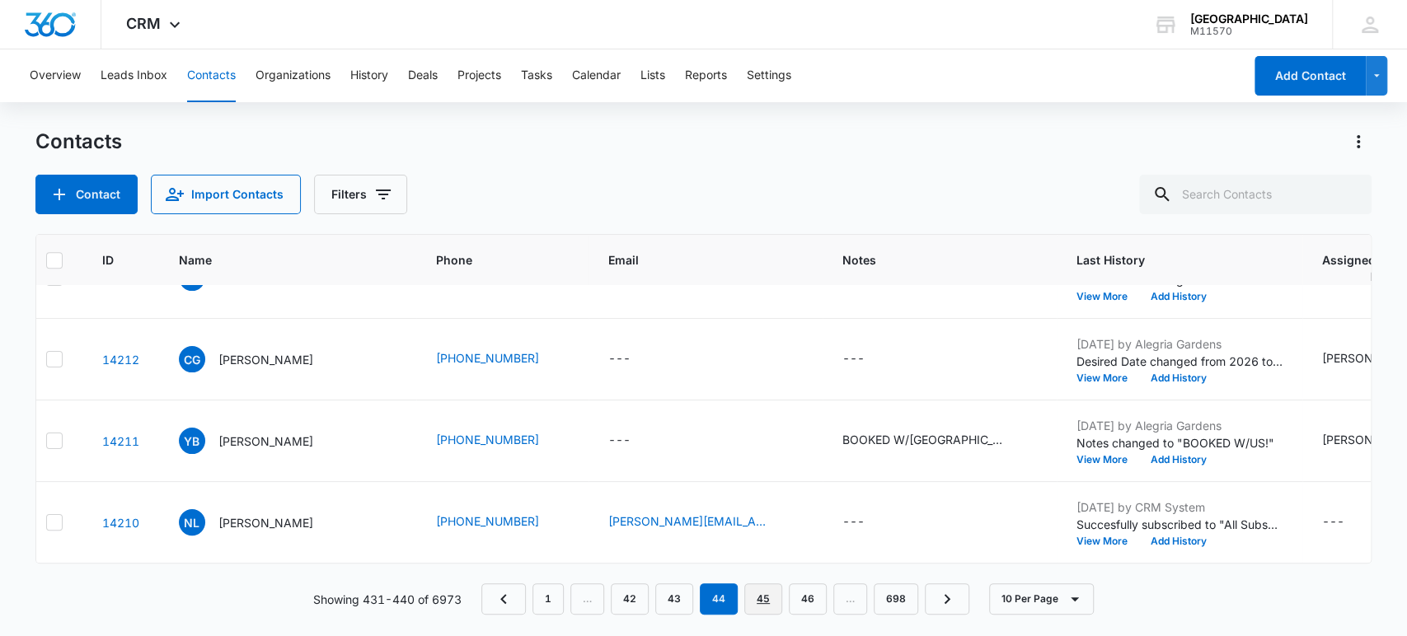
click at [765, 598] on link "45" at bounding box center [763, 598] width 38 height 31
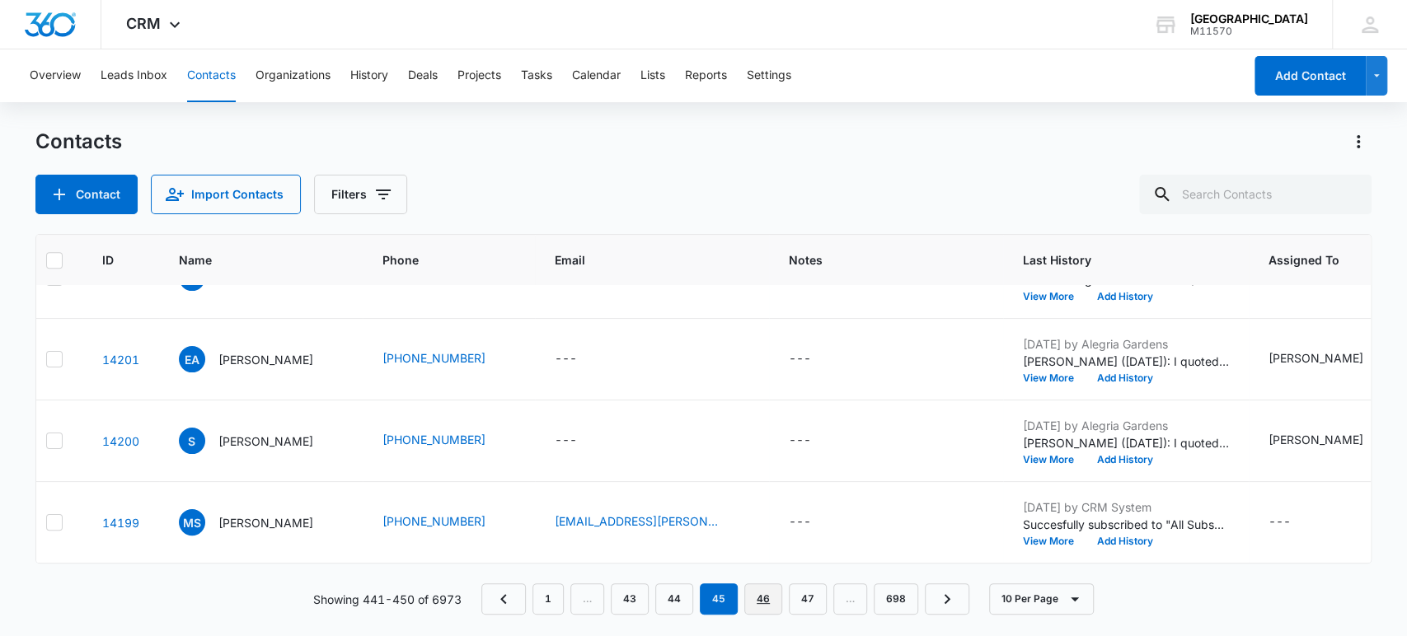
click at [765, 590] on link "46" at bounding box center [763, 598] width 38 height 31
click at [766, 606] on link "47" at bounding box center [763, 598] width 38 height 31
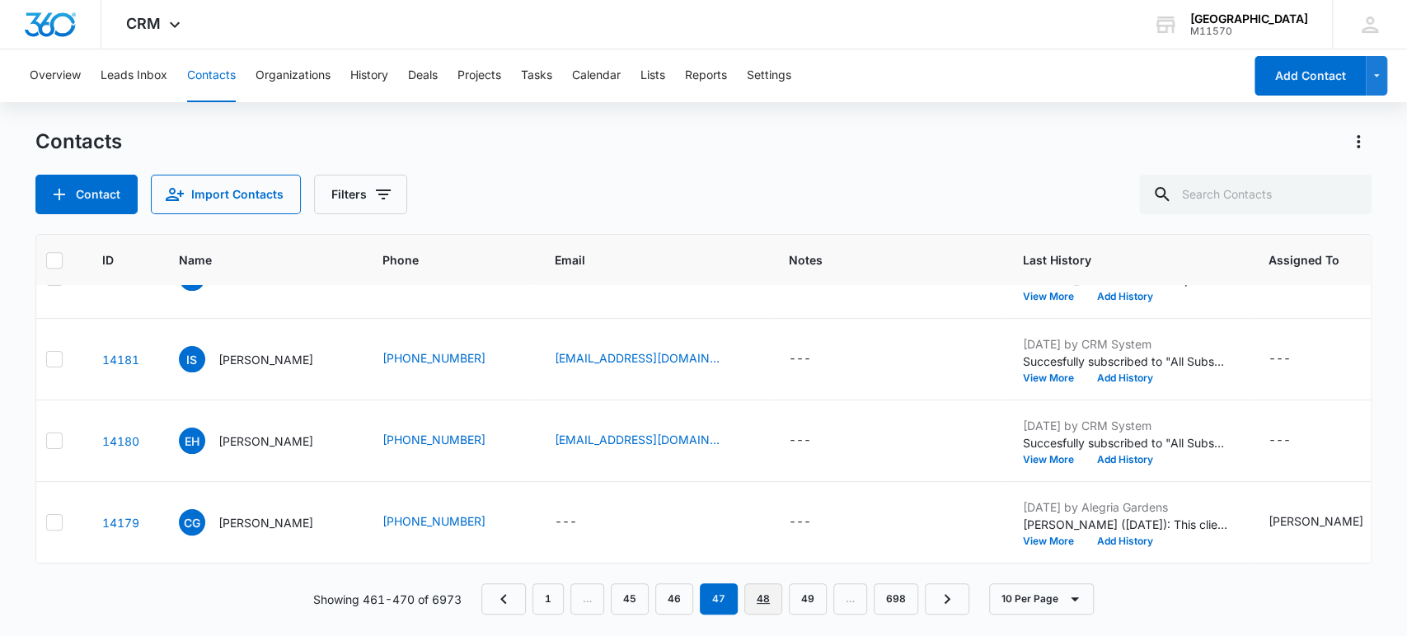
click at [763, 605] on link "48" at bounding box center [763, 598] width 38 height 31
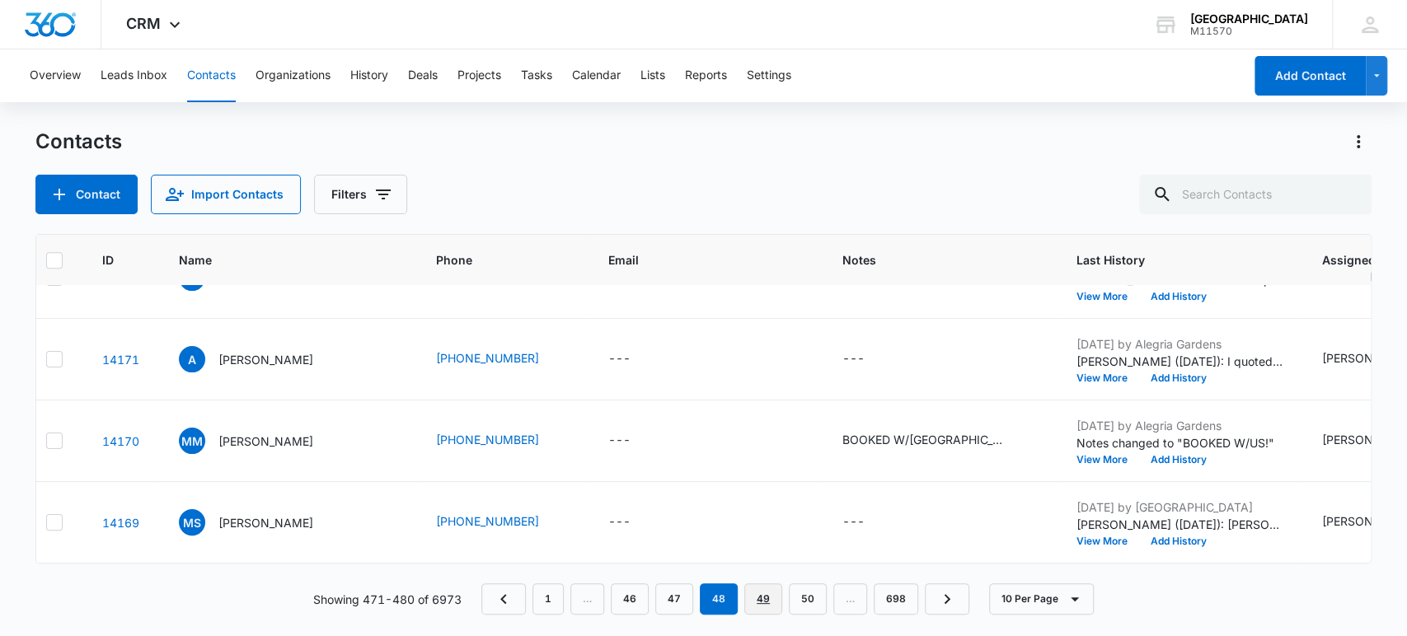
click at [761, 605] on link "49" at bounding box center [763, 598] width 38 height 31
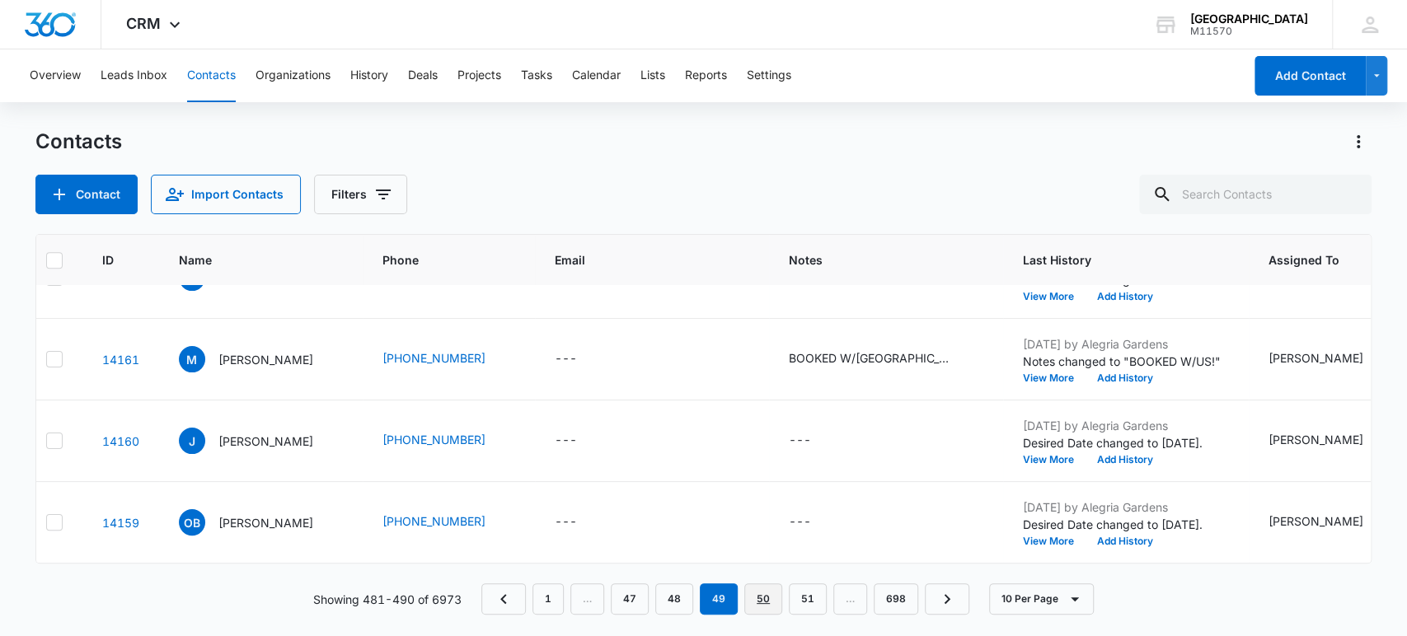
click at [773, 607] on link "50" at bounding box center [763, 598] width 38 height 31
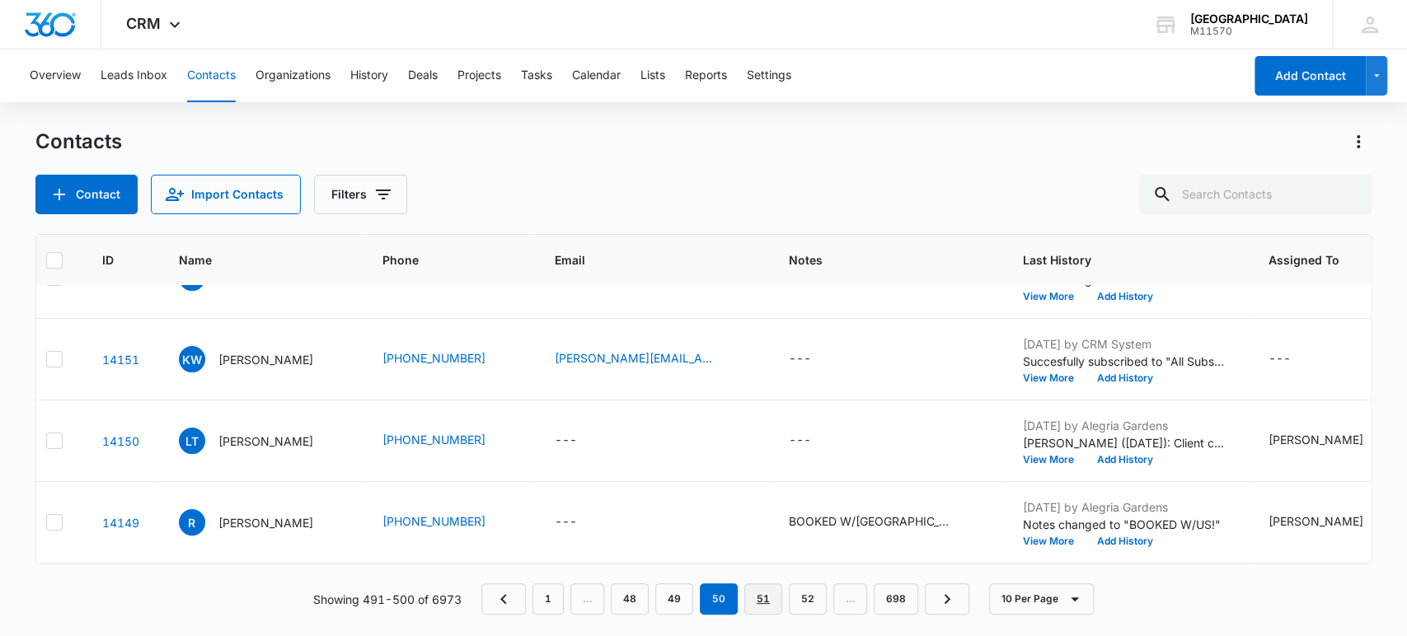
click at [758, 605] on link "51" at bounding box center [763, 598] width 38 height 31
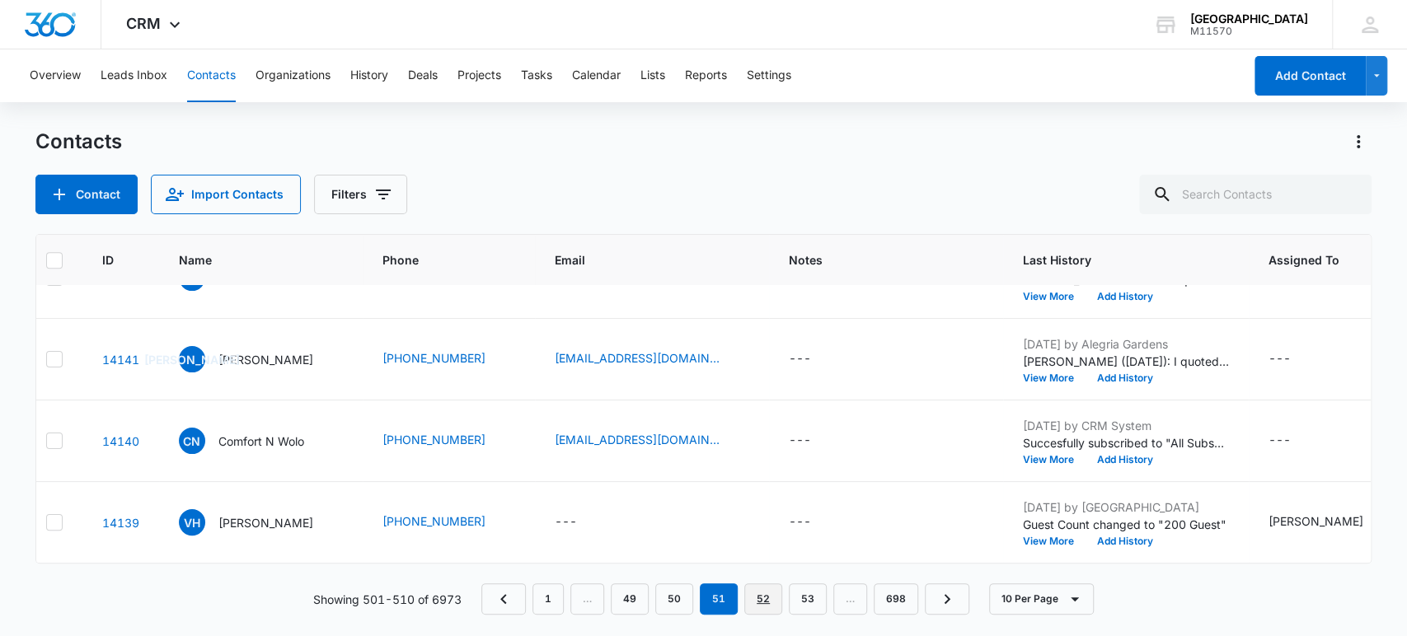
click at [766, 601] on link "52" at bounding box center [763, 598] width 38 height 31
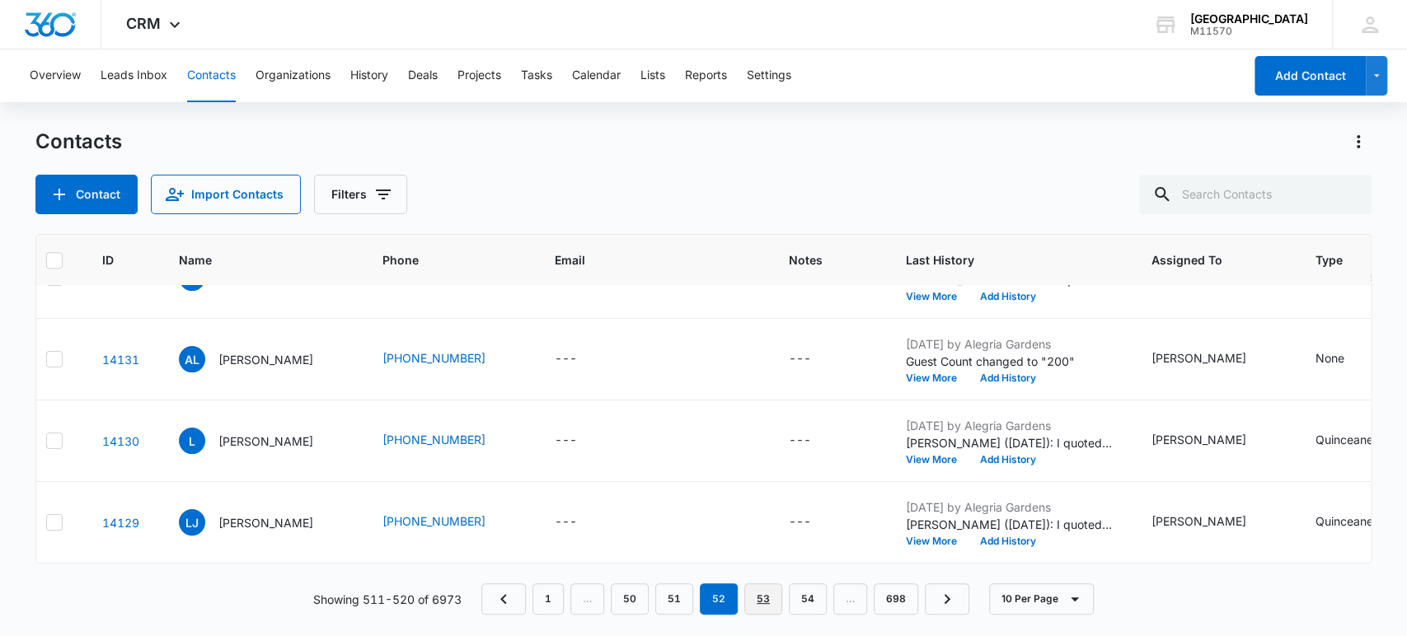
click at [753, 603] on link "53" at bounding box center [763, 598] width 38 height 31
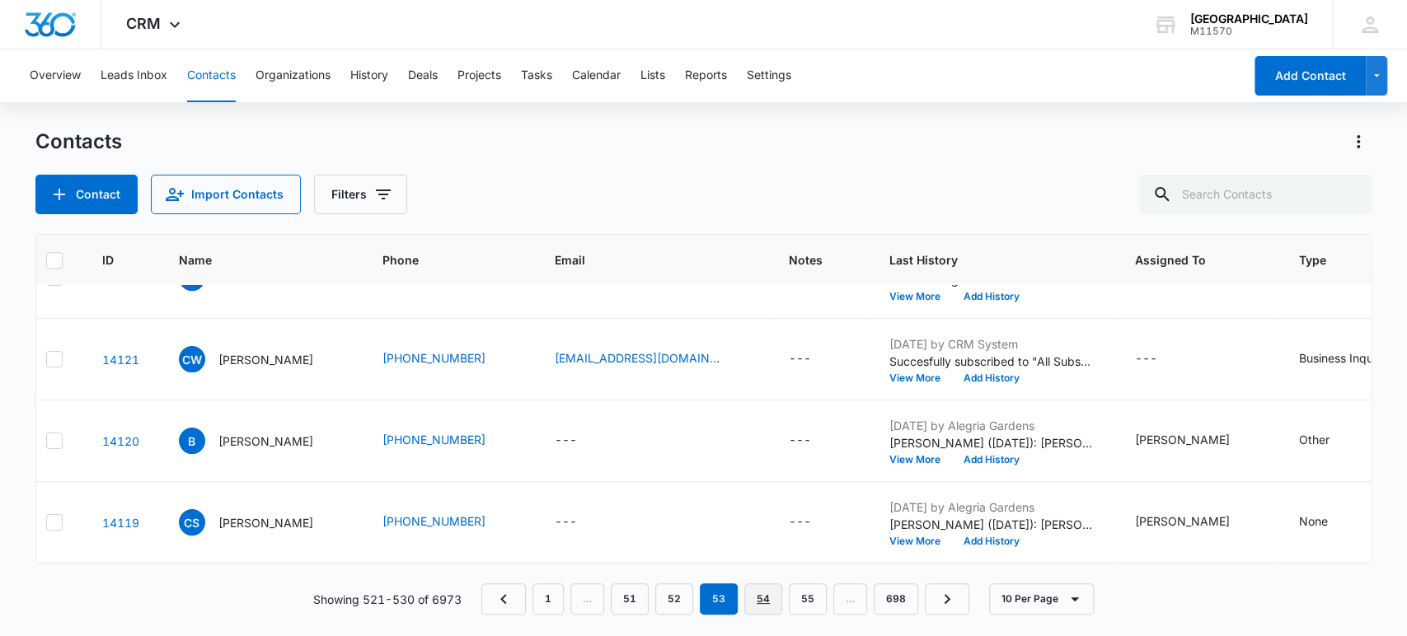
click at [755, 607] on link "54" at bounding box center [763, 598] width 38 height 31
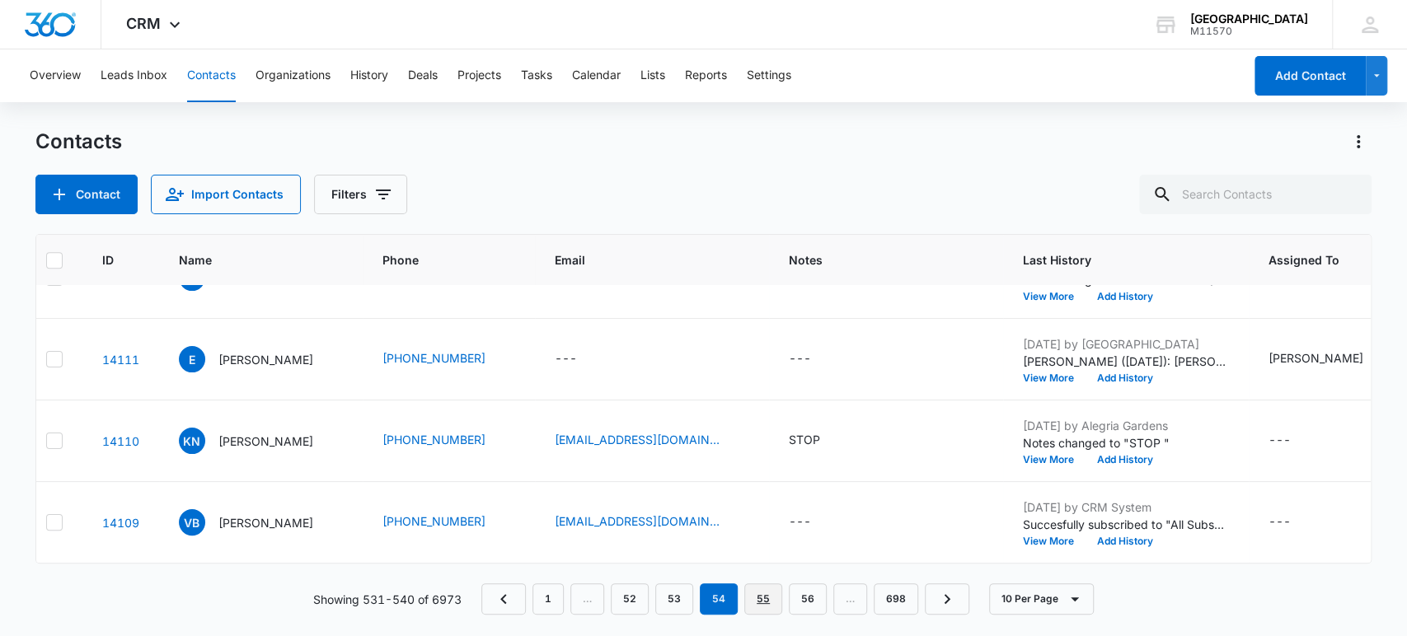
click at [765, 606] on link "55" at bounding box center [763, 598] width 38 height 31
click at [758, 611] on link "56" at bounding box center [763, 598] width 38 height 31
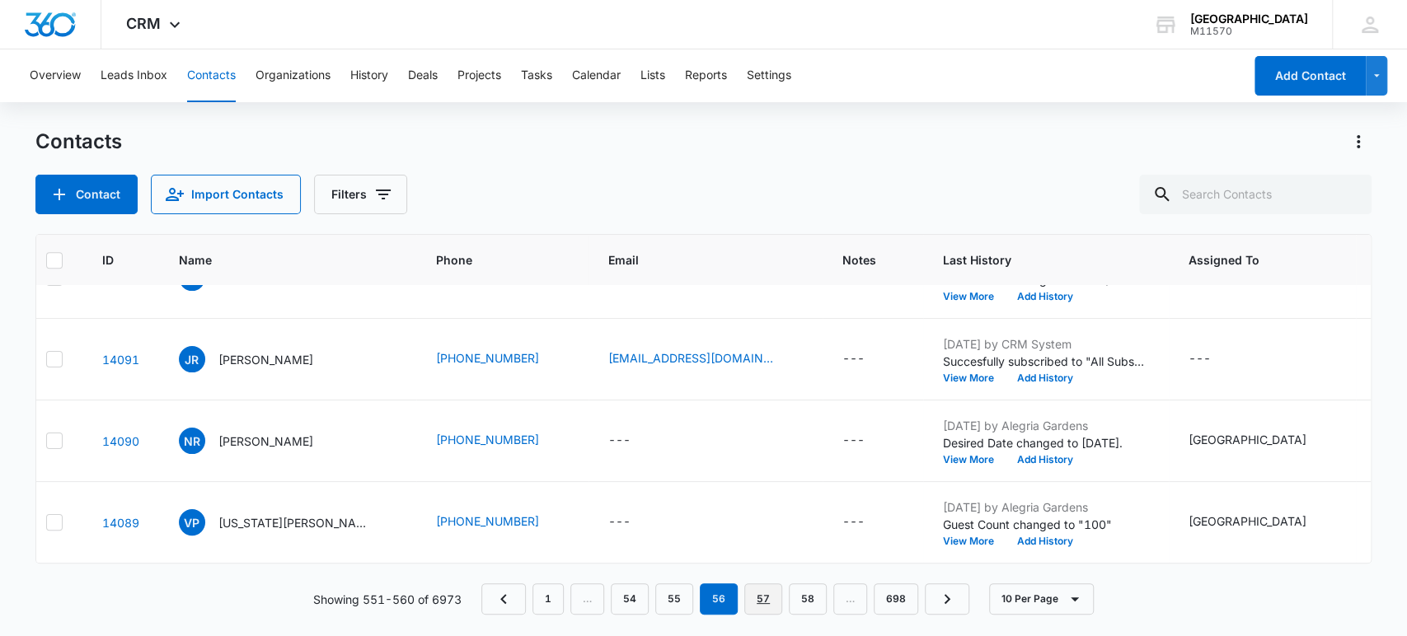
click at [752, 597] on link "57" at bounding box center [763, 598] width 38 height 31
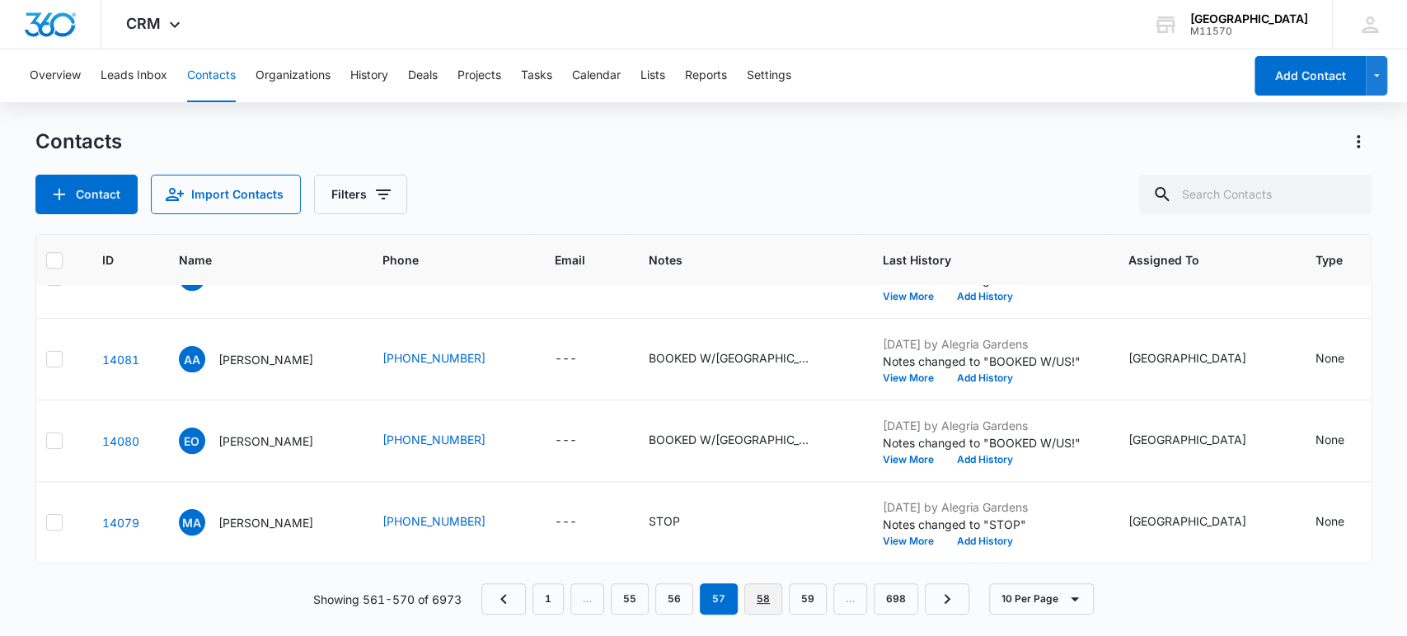
click at [756, 605] on link "58" at bounding box center [763, 598] width 38 height 31
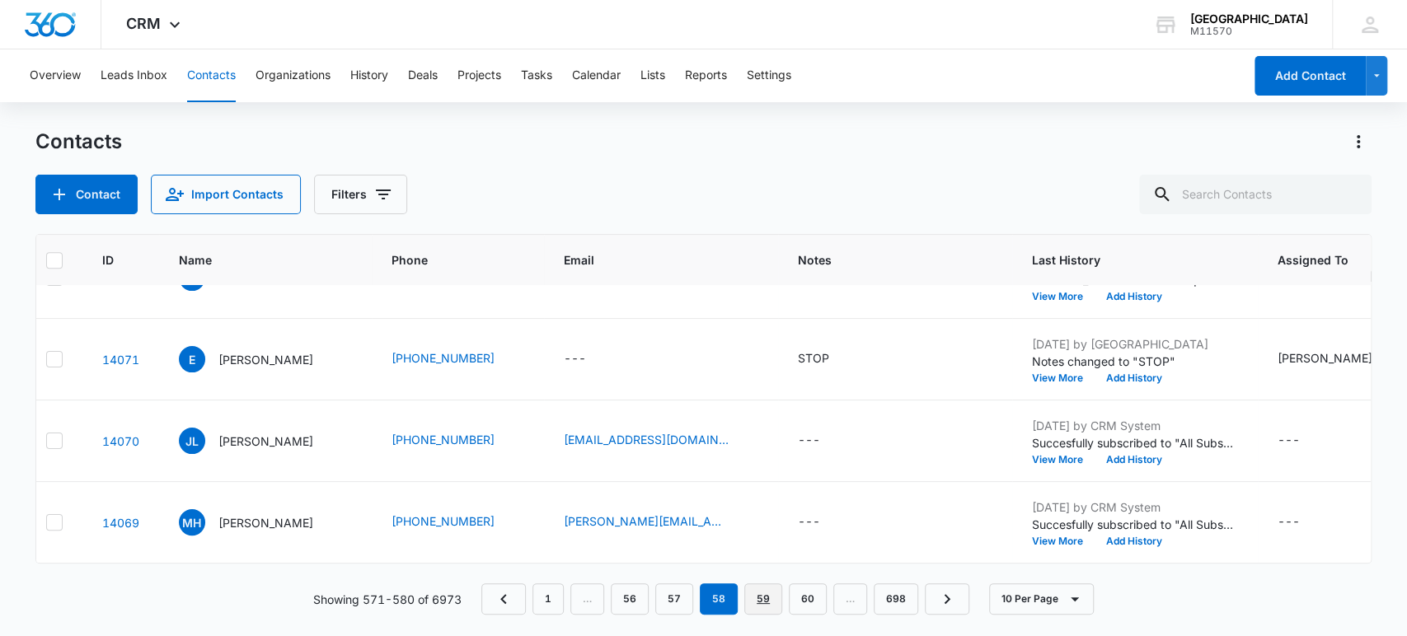
click at [751, 614] on link "59" at bounding box center [763, 598] width 38 height 31
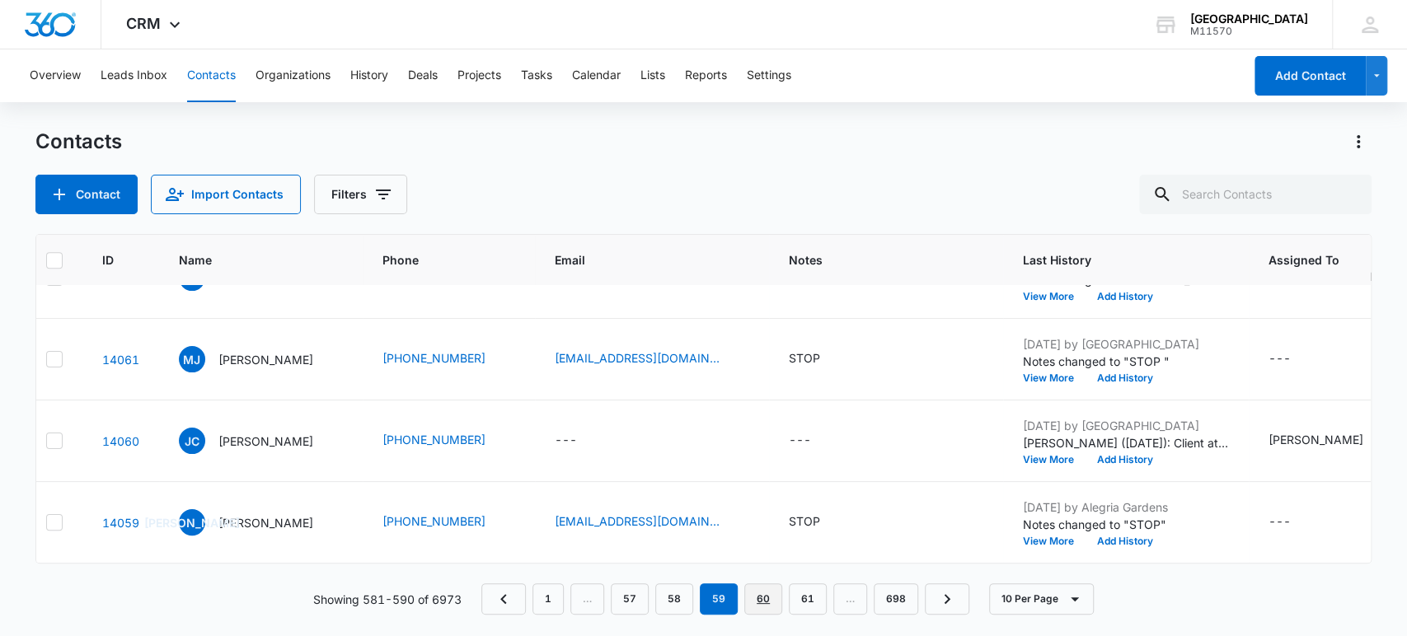
click at [769, 604] on link "60" at bounding box center [763, 598] width 38 height 31
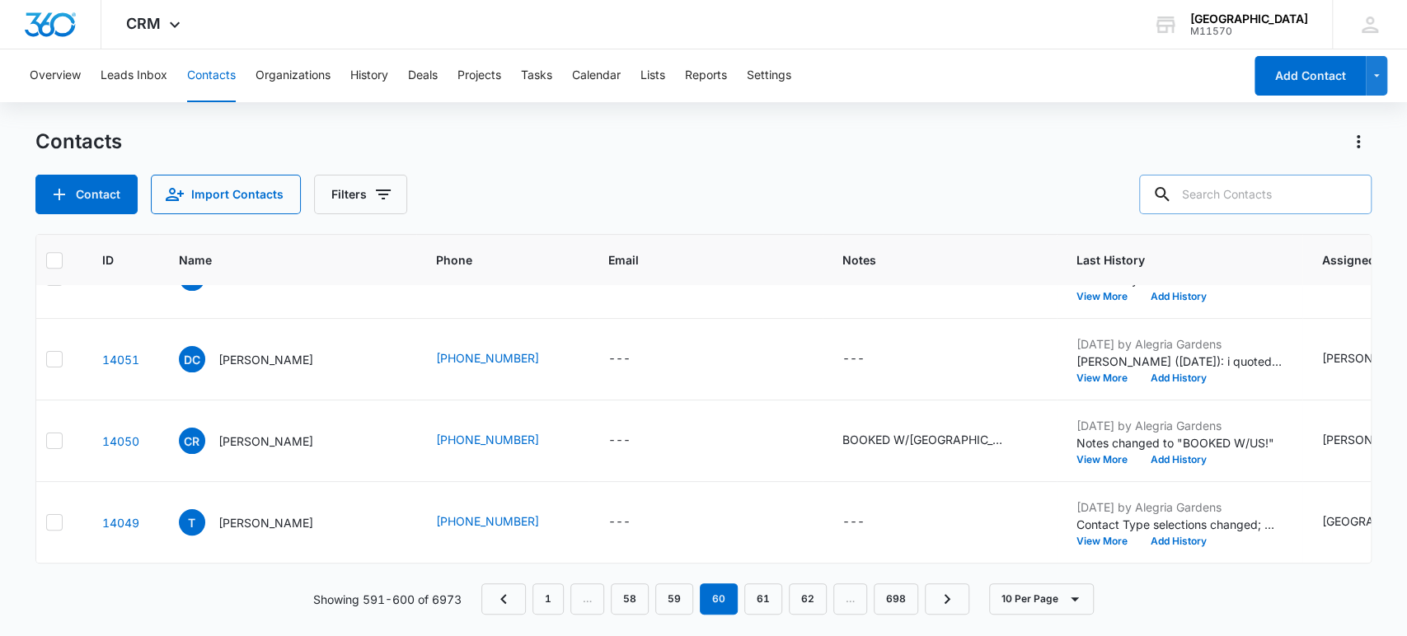
click at [1281, 196] on input "text" at bounding box center [1255, 195] width 232 height 40
type input "[PHONE_NUMBER]"
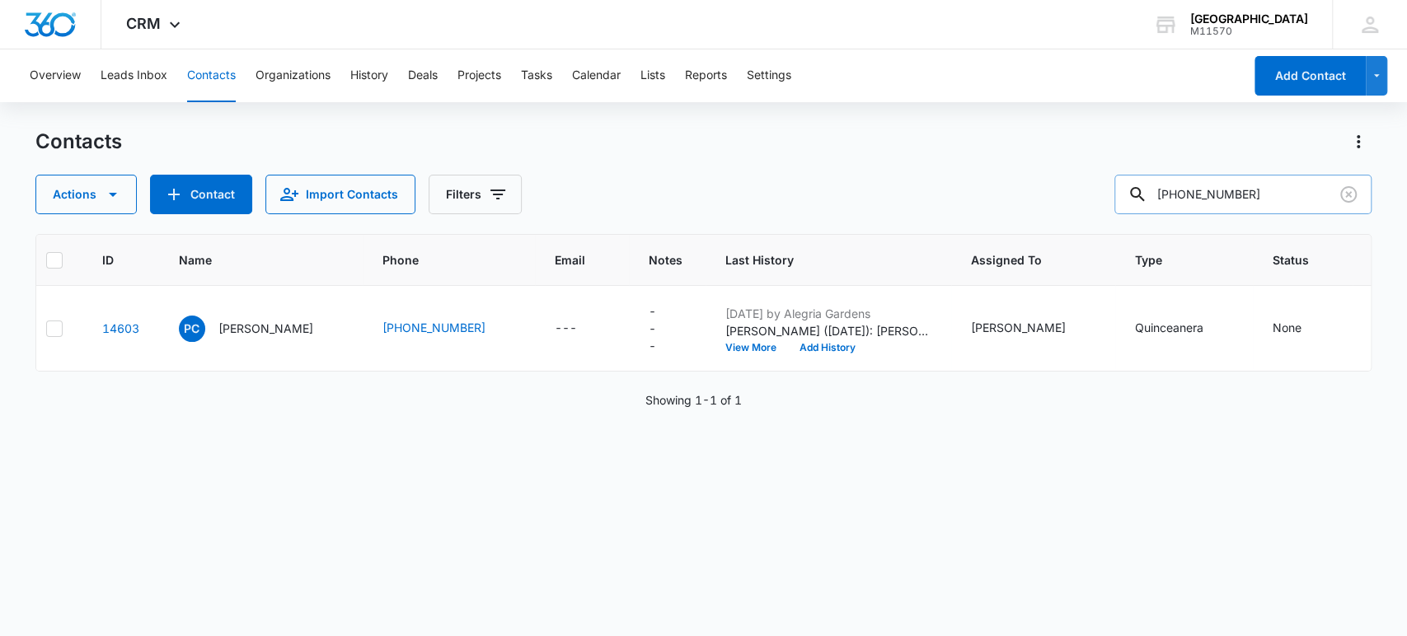
scroll to position [0, 17]
click at [666, 308] on icon "Notes - - Select to Edit Field" at bounding box center [676, 312] width 20 height 20
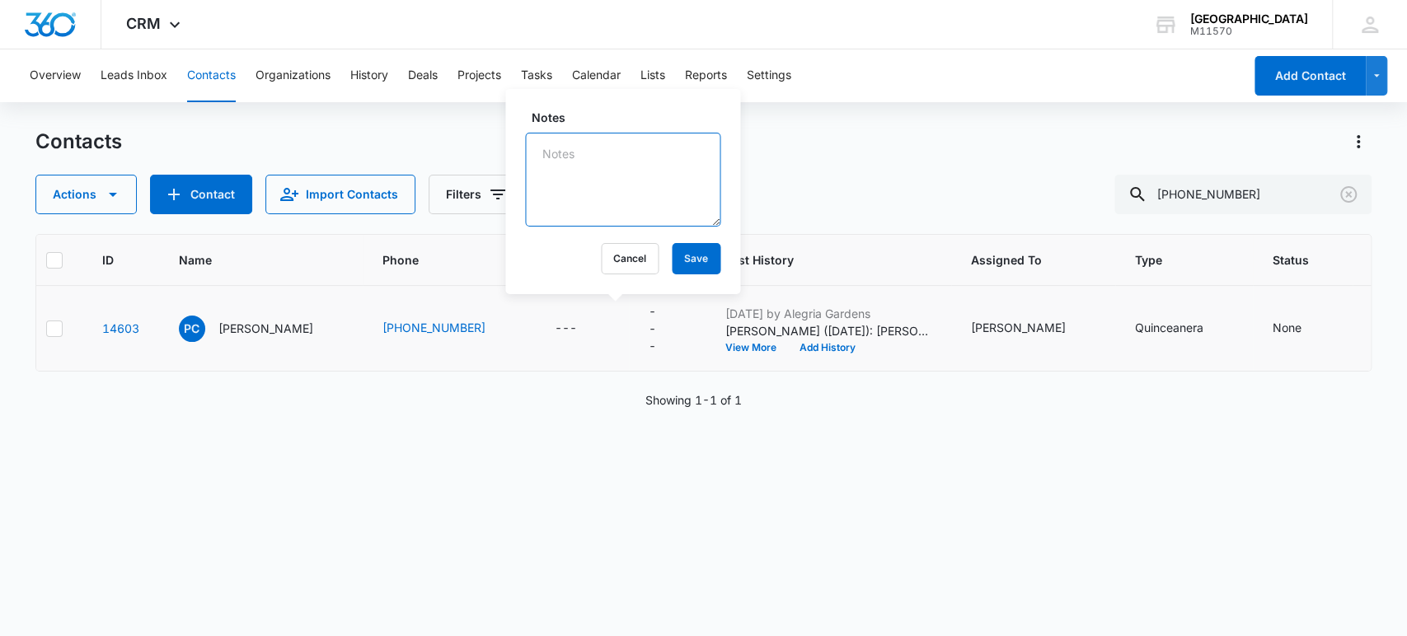
click at [625, 199] on textarea "Notes" at bounding box center [622, 180] width 195 height 94
type textarea "STOP"
click at [673, 260] on button "Save" at bounding box center [696, 258] width 49 height 31
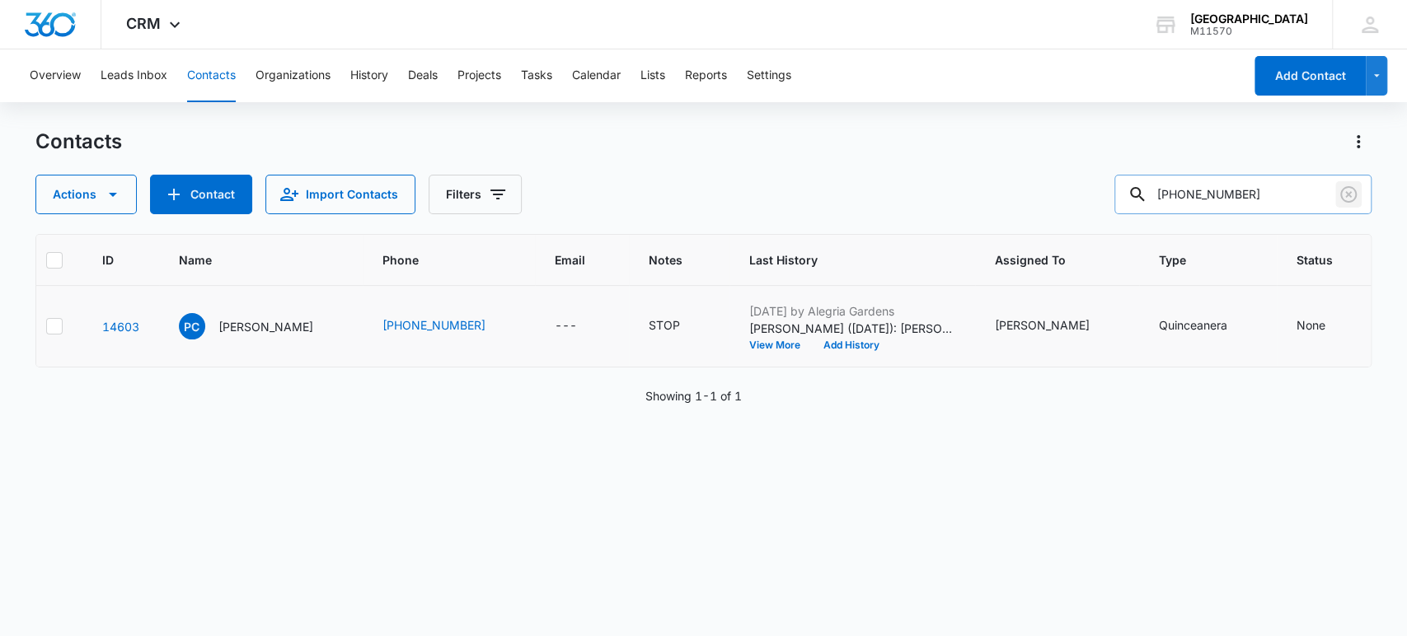
click at [1347, 188] on icon "Clear" at bounding box center [1348, 195] width 20 height 20
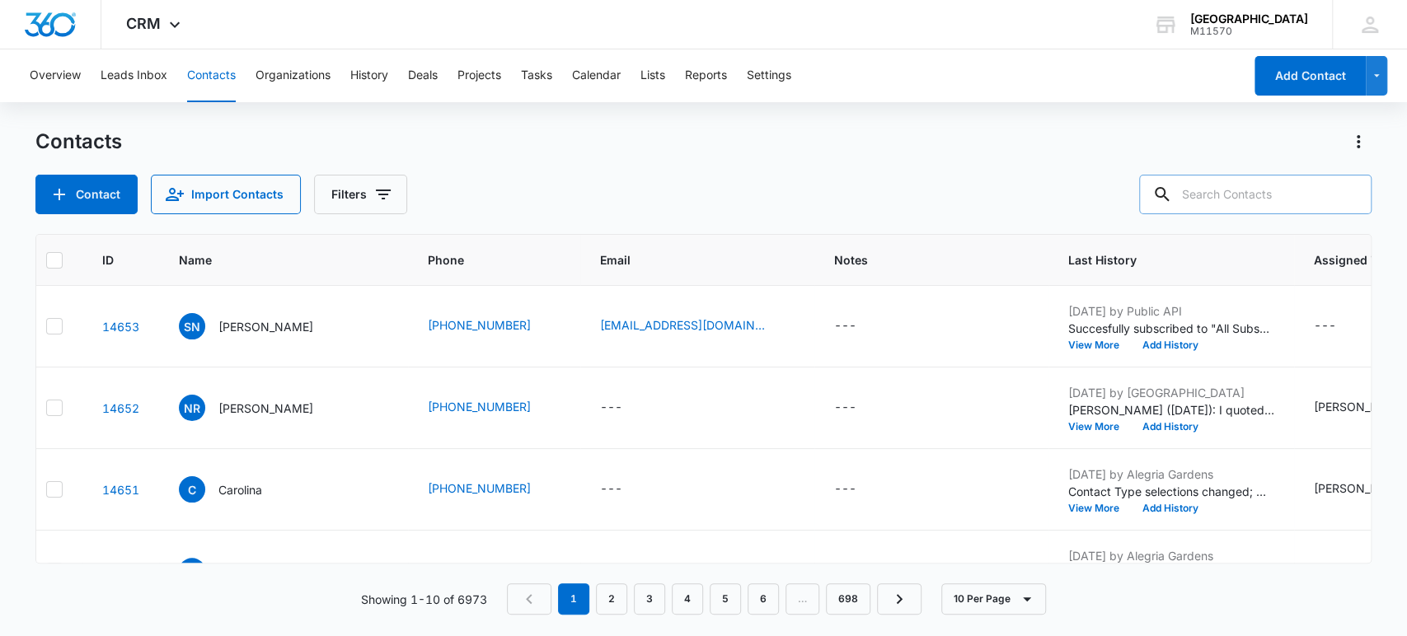
click at [1292, 204] on input "text" at bounding box center [1255, 195] width 232 height 40
type input "[PHONE_NUMBER]"
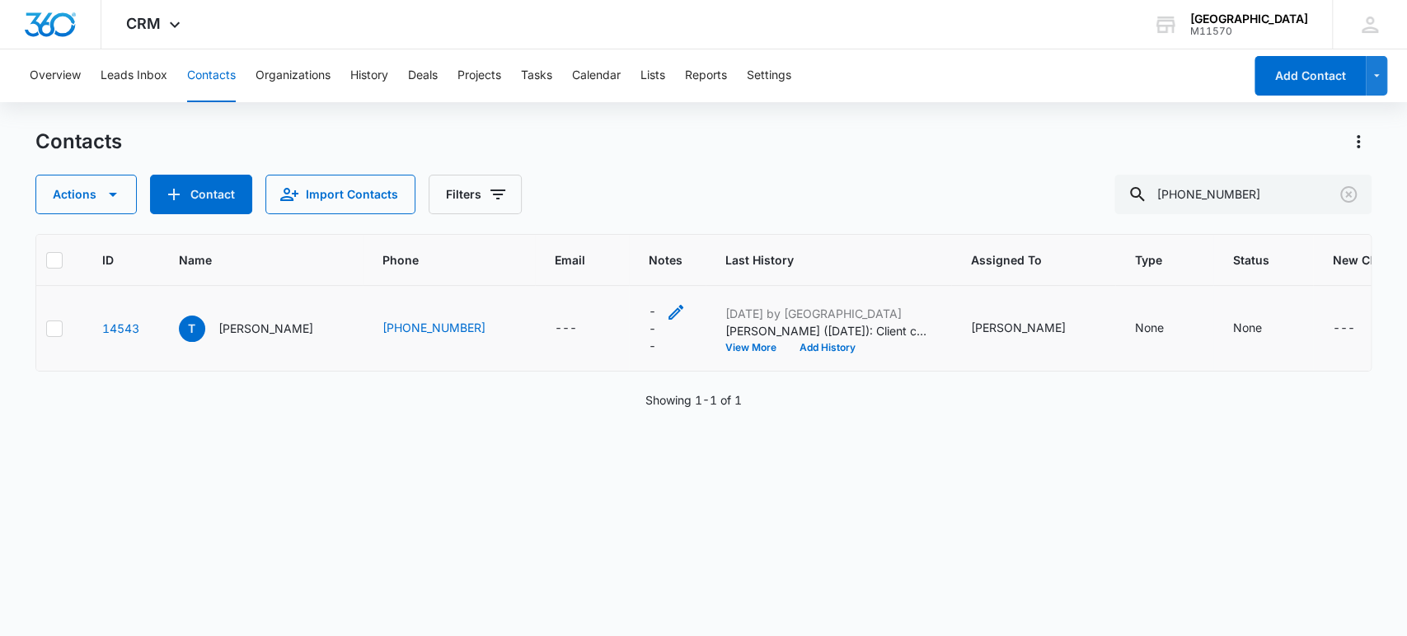
click at [649, 311] on div "---" at bounding box center [667, 328] width 37 height 52
click at [620, 191] on textarea "Notes" at bounding box center [615, 180] width 195 height 94
type textarea "STOP"
click at [683, 258] on button "Save" at bounding box center [688, 258] width 49 height 31
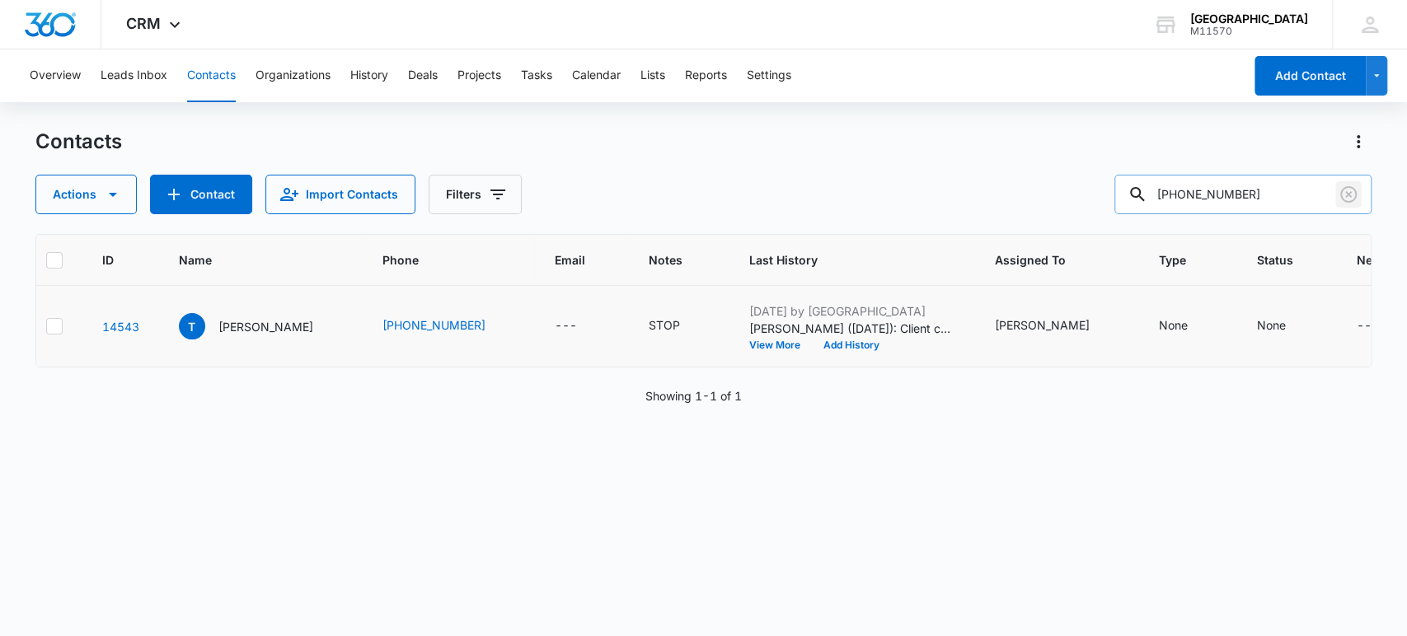
click at [1348, 185] on icon "Clear" at bounding box center [1348, 195] width 20 height 20
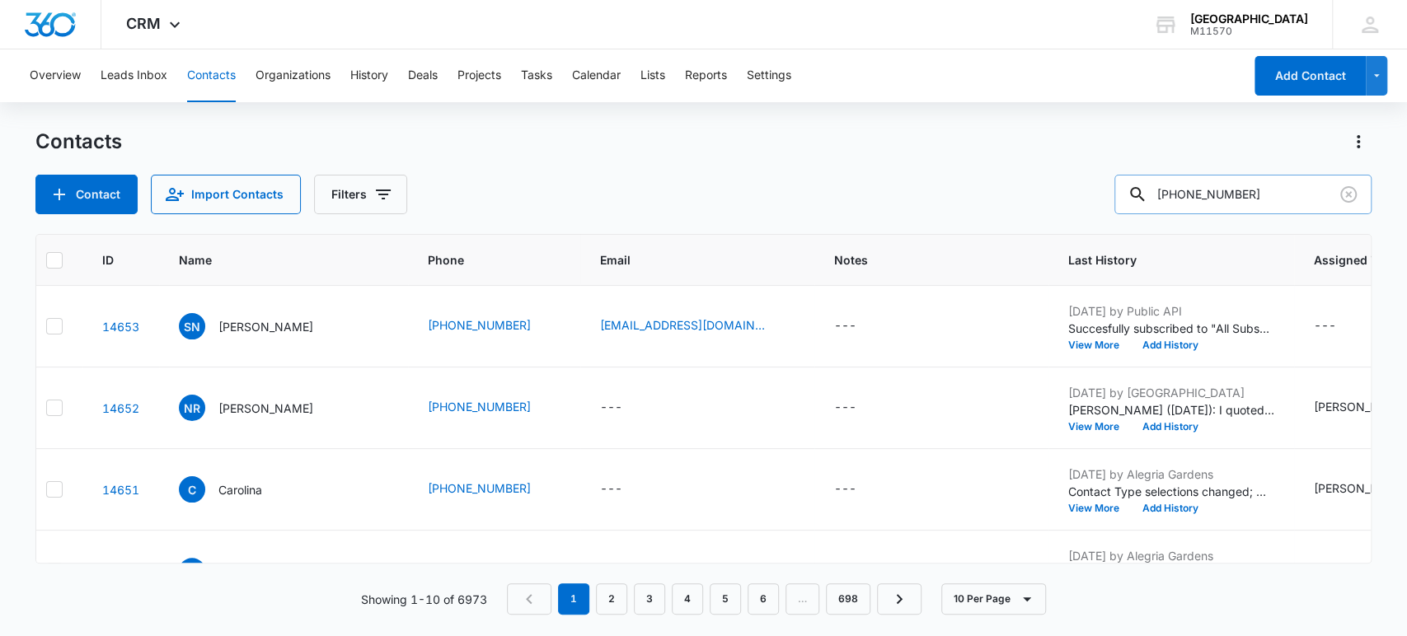
type input "[PHONE_NUMBER]"
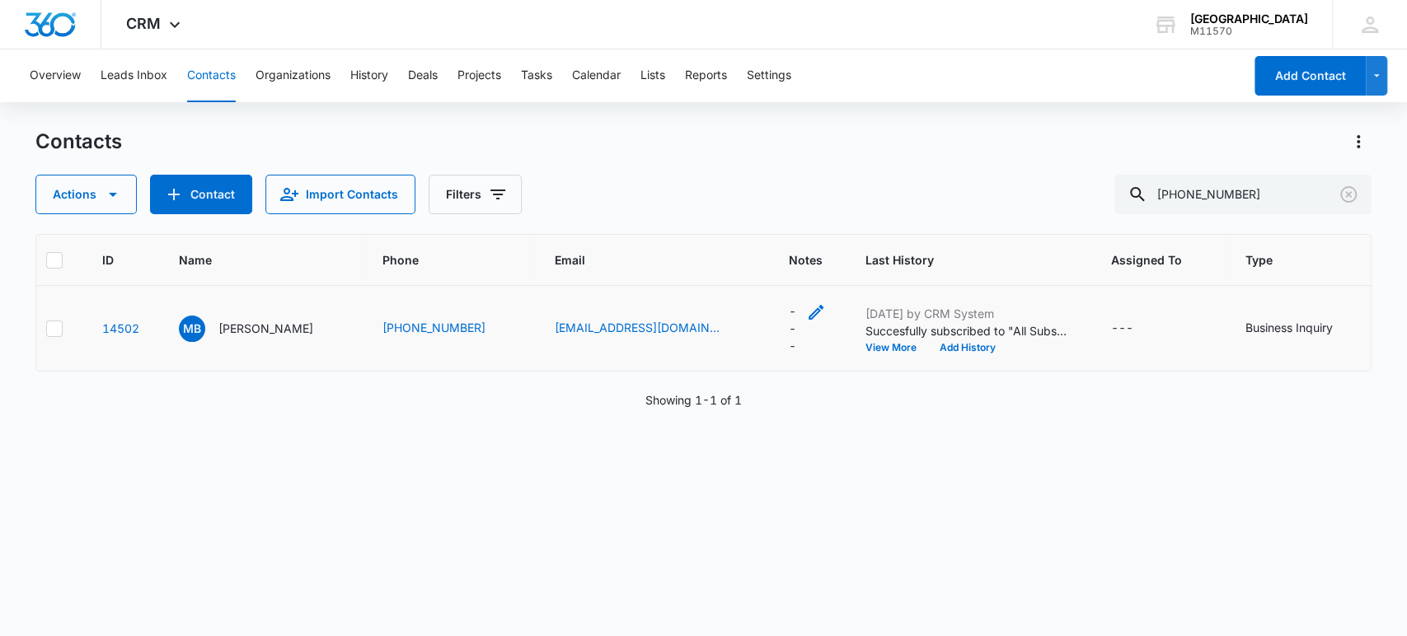
click at [806, 312] on icon "Notes - - Select to Edit Field" at bounding box center [816, 312] width 20 height 20
click at [724, 202] on textarea "Notes" at bounding box center [723, 180] width 195 height 94
type textarea "STOP"
drag, startPoint x: 788, startPoint y: 254, endPoint x: 791, endPoint y: 264, distance: 10.4
click at [789, 254] on button "Save" at bounding box center [797, 258] width 49 height 31
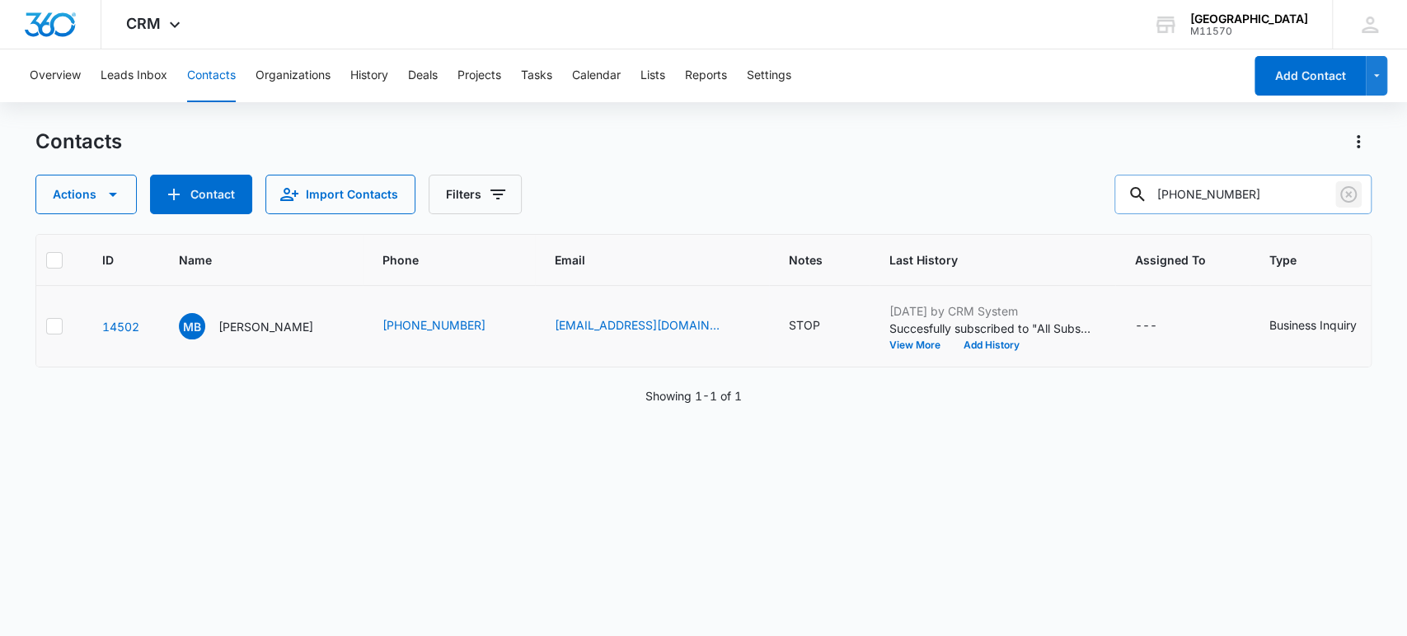
drag, startPoint x: 1342, startPoint y: 190, endPoint x: 1325, endPoint y: 190, distance: 16.5
click at [1343, 190] on icon "Clear" at bounding box center [1348, 195] width 20 height 20
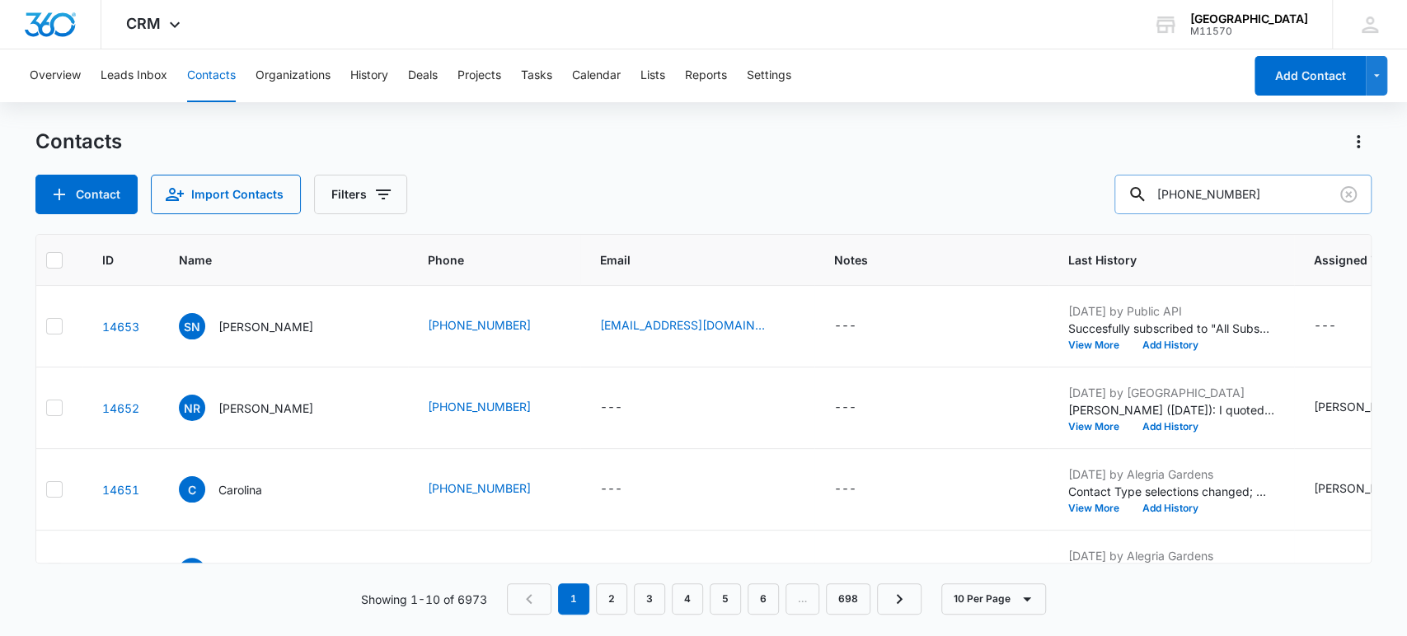
type input "[PHONE_NUMBER]"
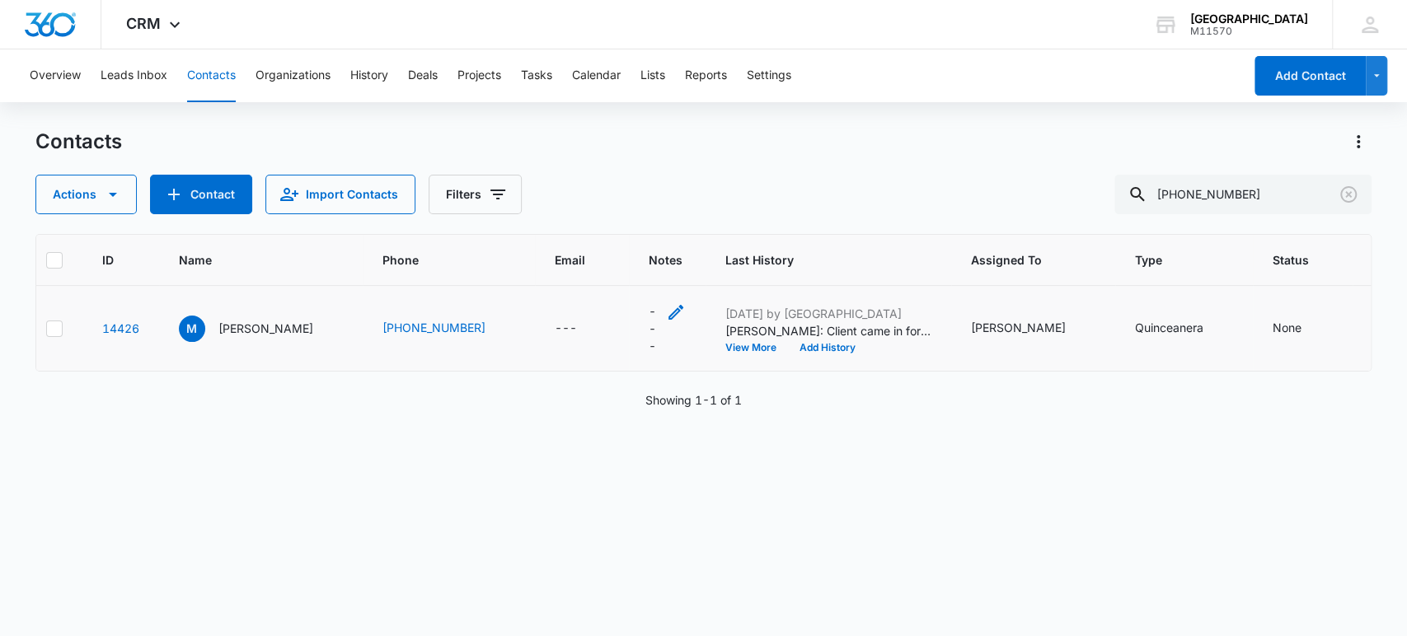
click at [649, 319] on div "---" at bounding box center [667, 328] width 37 height 52
click at [621, 190] on textarea "Notes" at bounding box center [608, 180] width 195 height 94
type textarea "STOP"
click at [666, 257] on button "Save" at bounding box center [682, 258] width 49 height 31
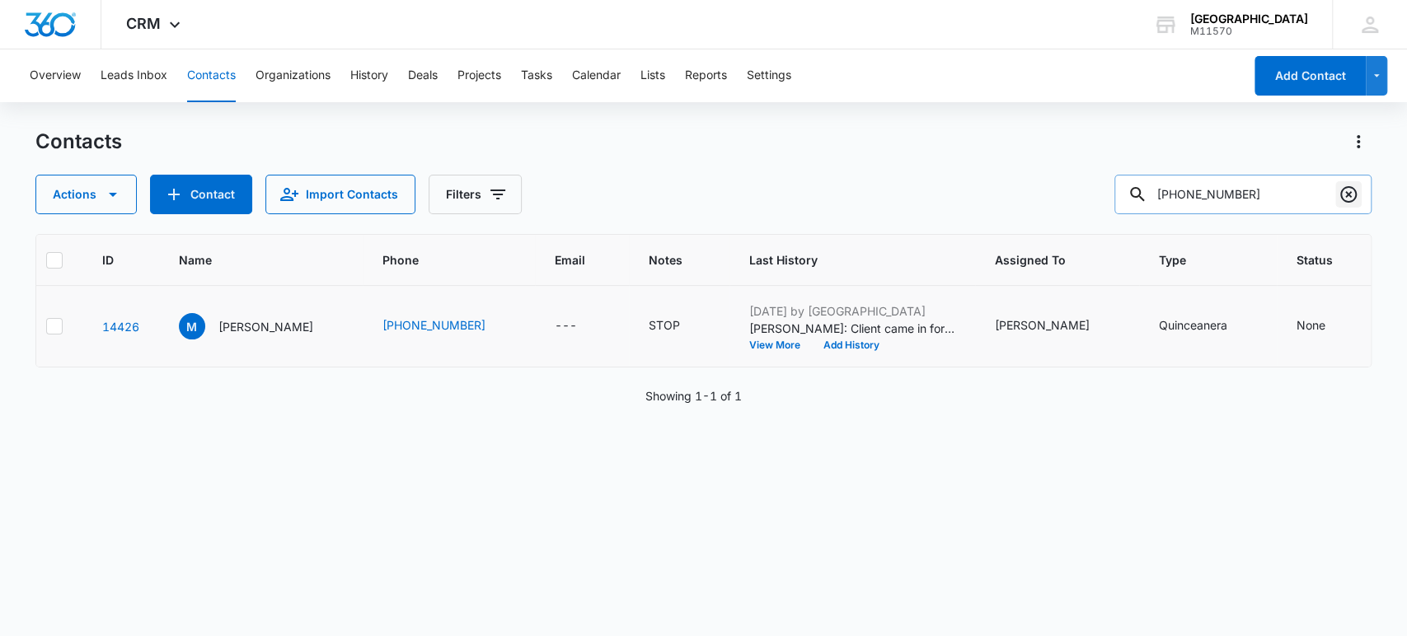
click at [1349, 181] on button "Clear" at bounding box center [1348, 194] width 26 height 26
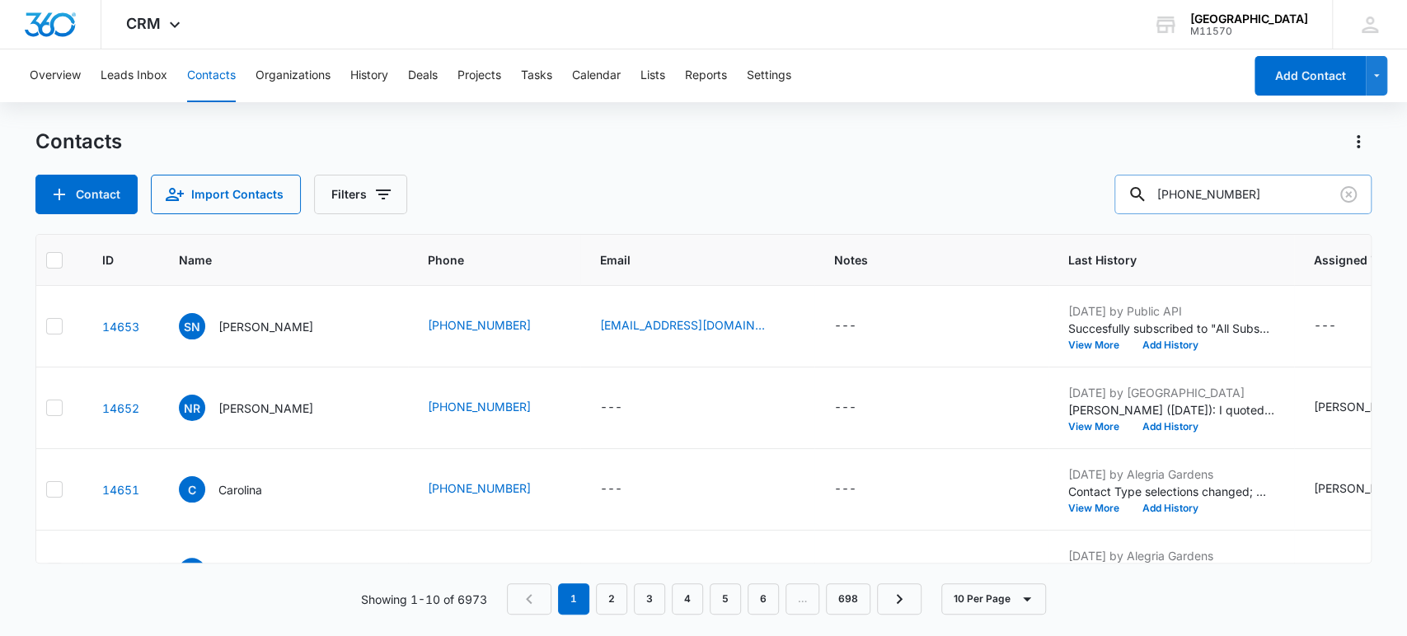
type input "[PHONE_NUMBER]"
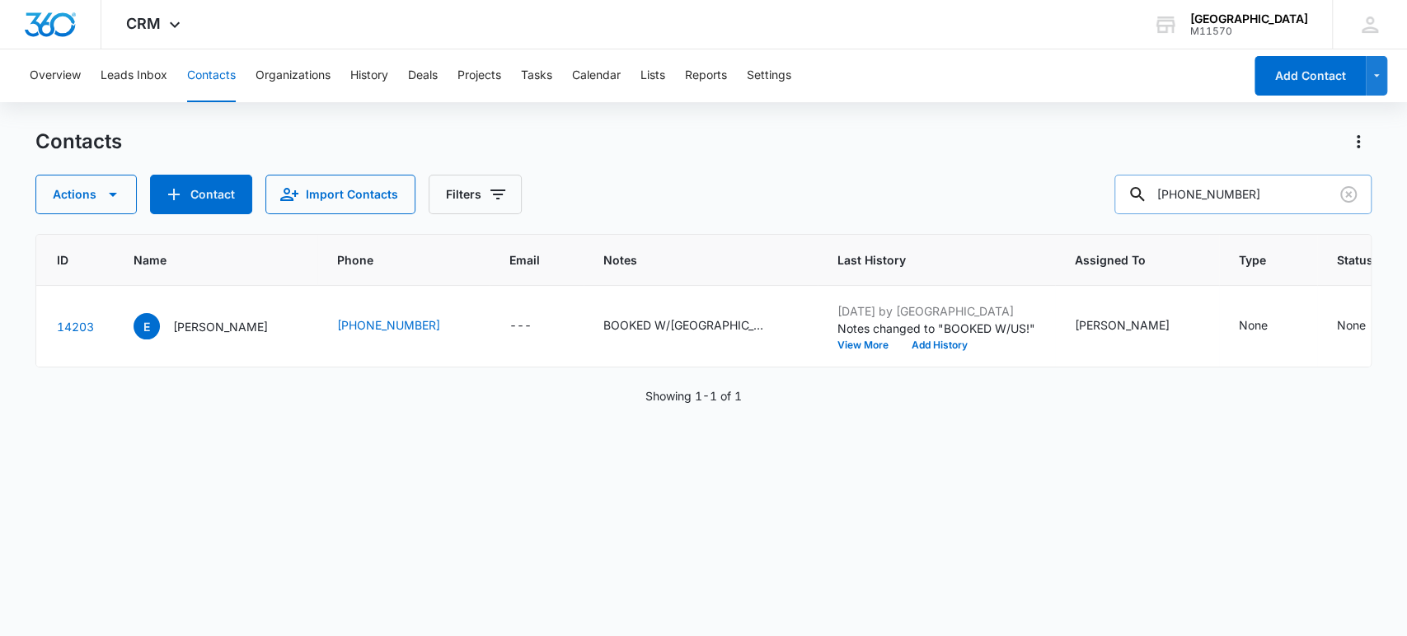
scroll to position [0, 0]
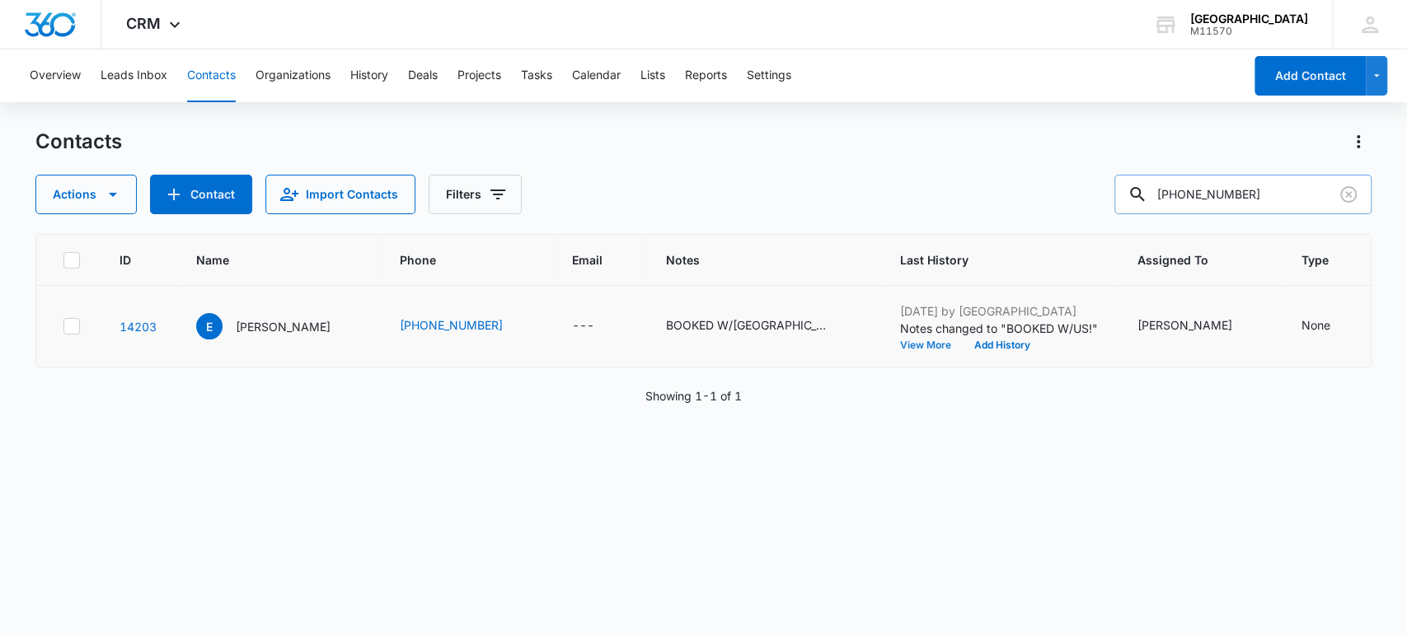
click at [900, 344] on button "View More" at bounding box center [931, 345] width 63 height 10
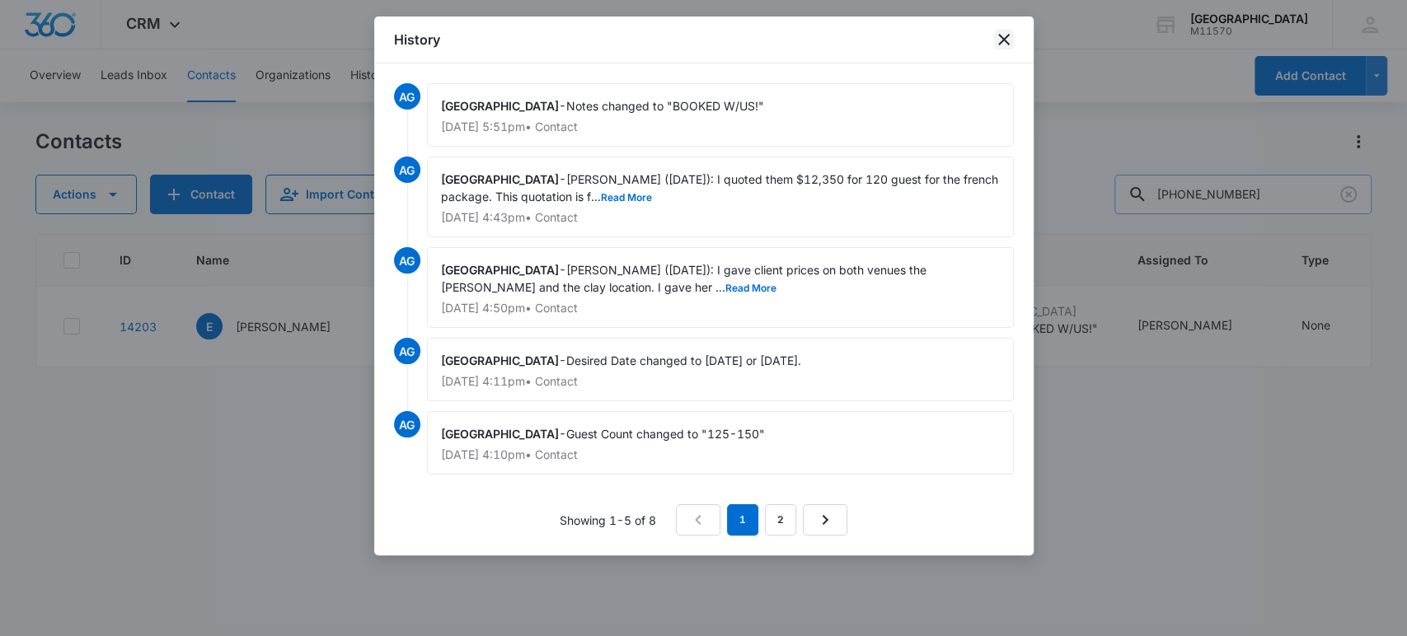
click at [996, 47] on icon "close" at bounding box center [1004, 40] width 20 height 20
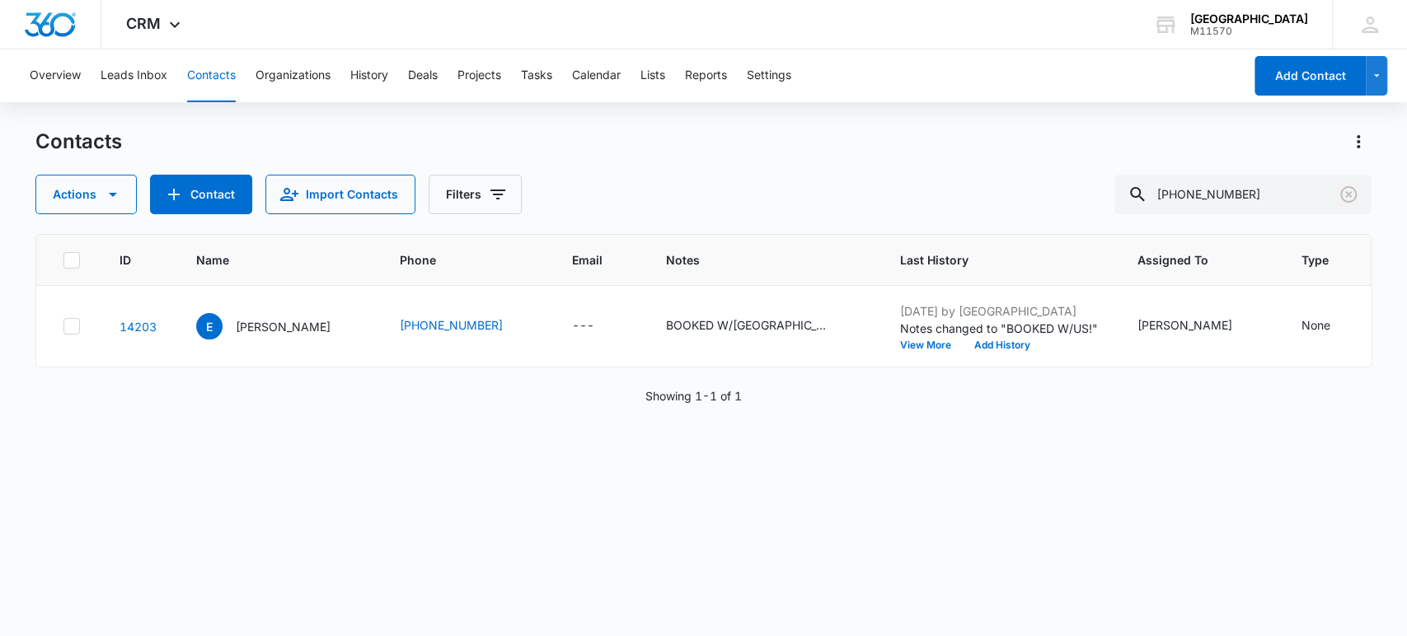
drag, startPoint x: 1352, startPoint y: 183, endPoint x: 1197, endPoint y: 234, distance: 163.1
click at [1352, 183] on button "Clear" at bounding box center [1348, 194] width 26 height 26
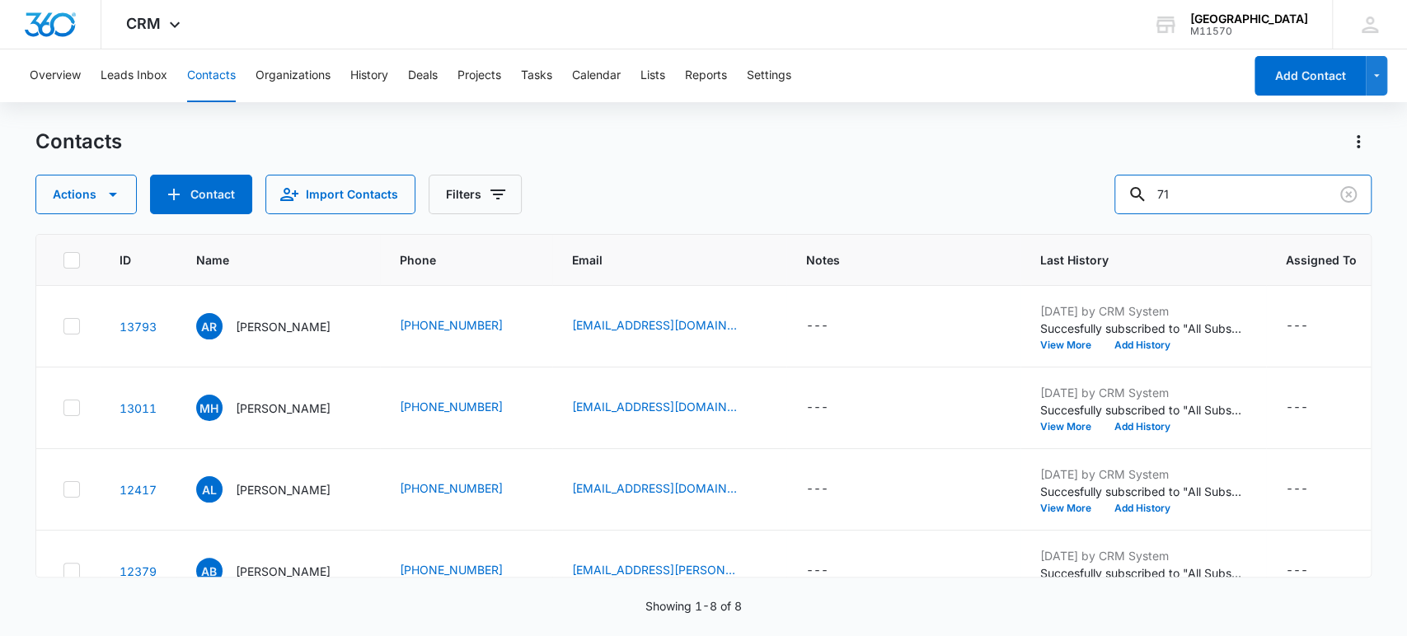
type input "7"
type input "[PHONE_NUMBER]"
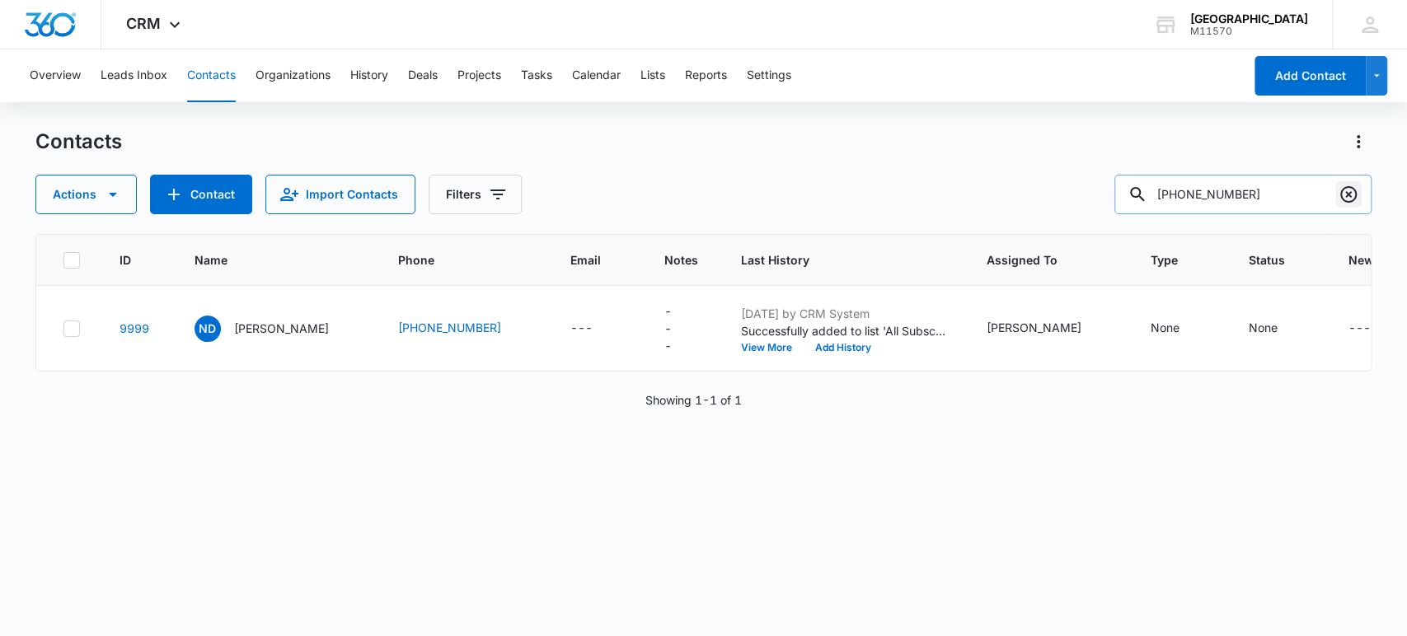
click at [1342, 186] on icon "Clear" at bounding box center [1348, 195] width 20 height 20
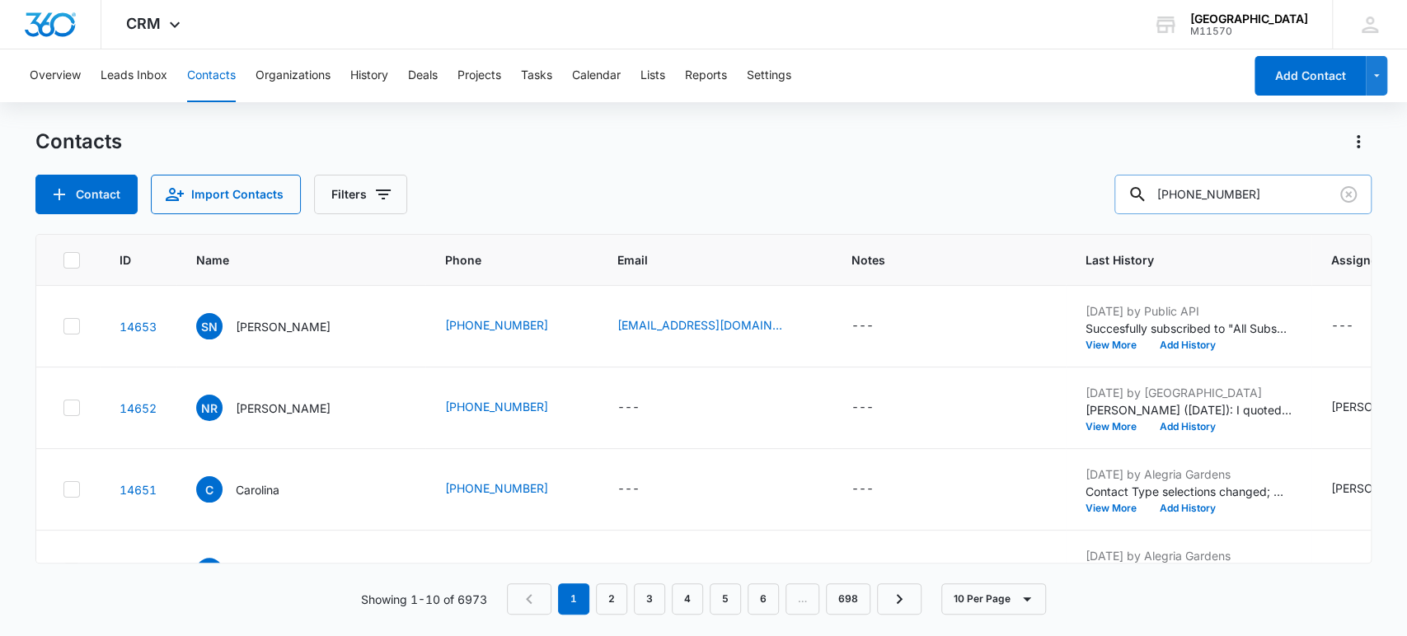
type input "[PHONE_NUMBER]"
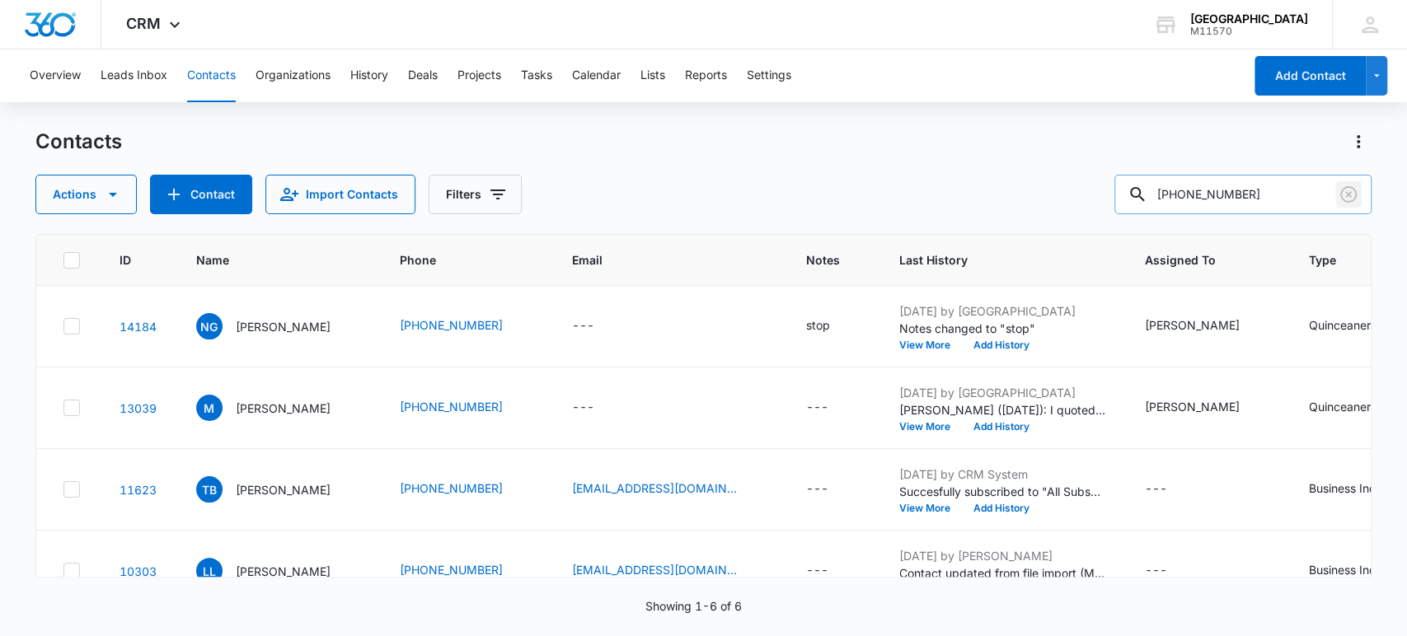
drag, startPoint x: 1357, startPoint y: 196, endPoint x: 1305, endPoint y: 198, distance: 52.8
click at [1357, 196] on icon "Clear" at bounding box center [1348, 195] width 20 height 20
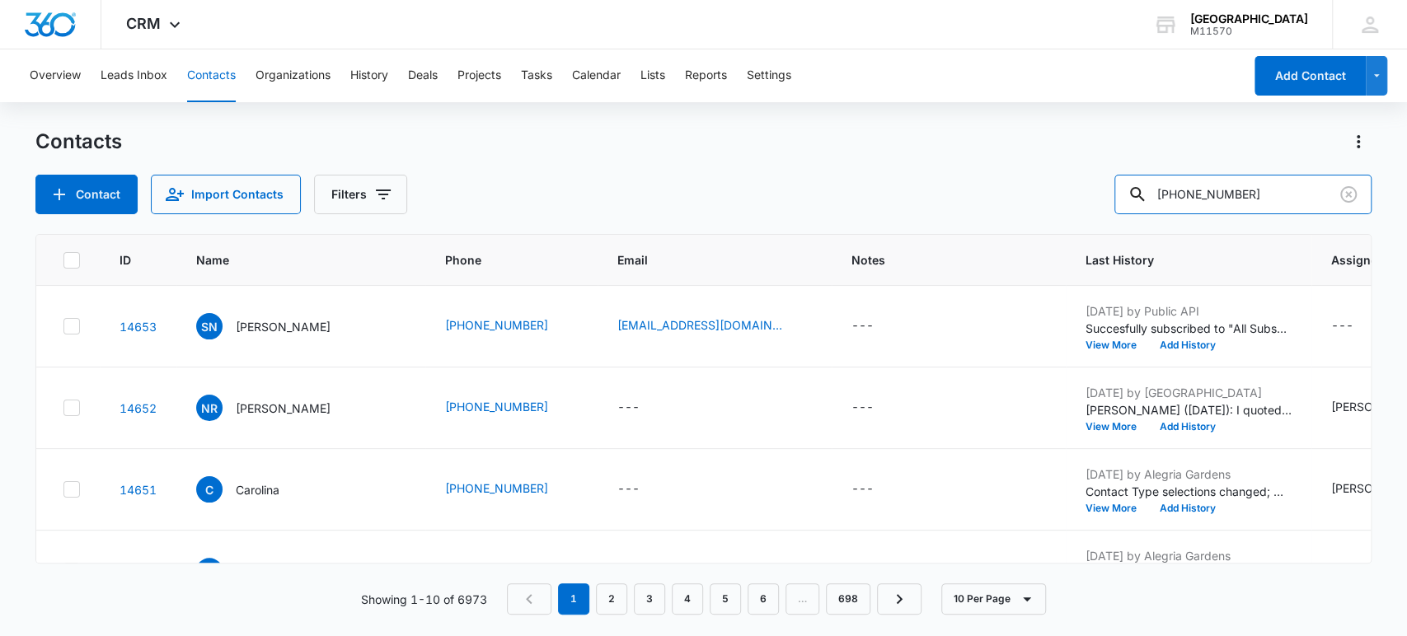
type input "[PHONE_NUMBER]"
